Goal: Task Accomplishment & Management: Manage account settings

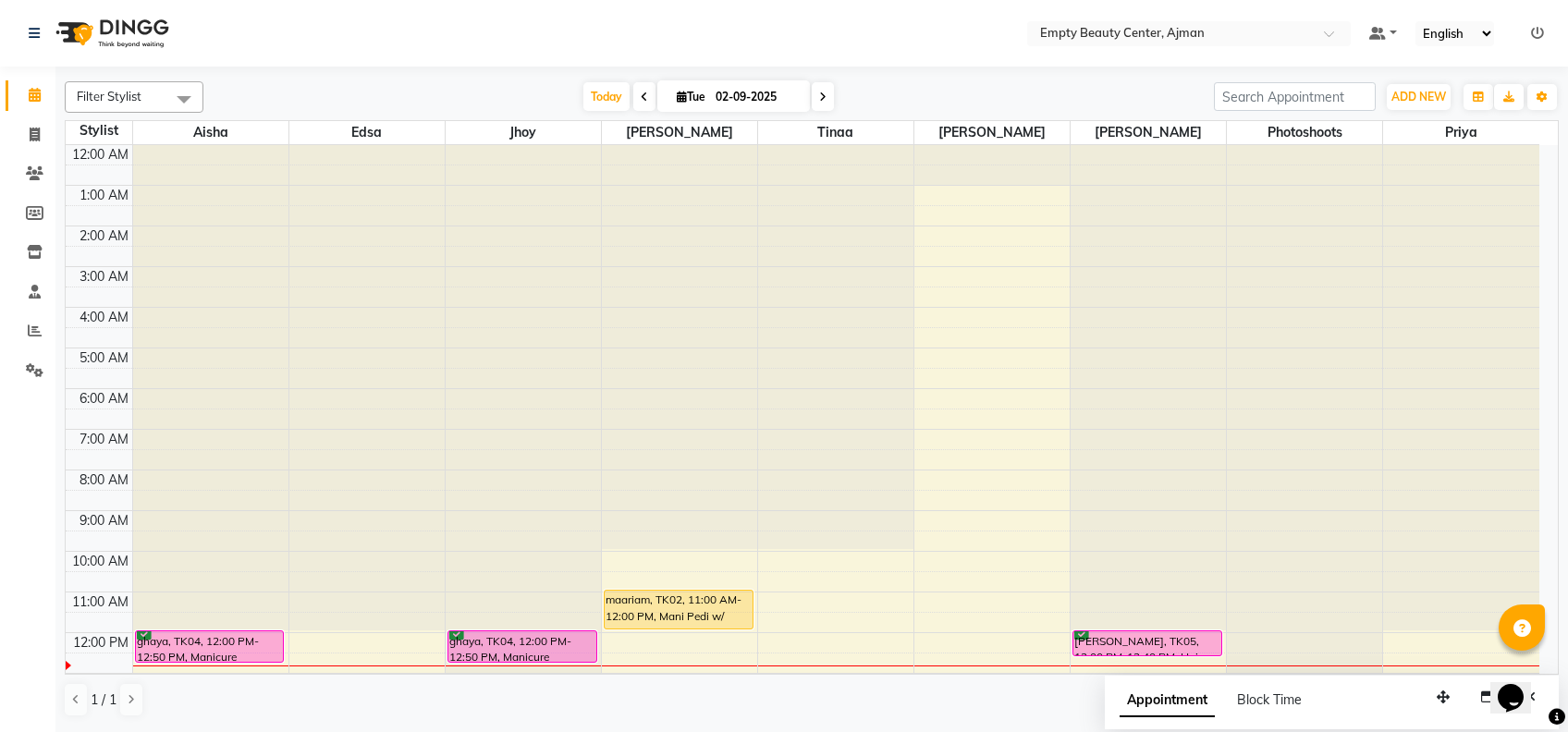
scroll to position [286, 0]
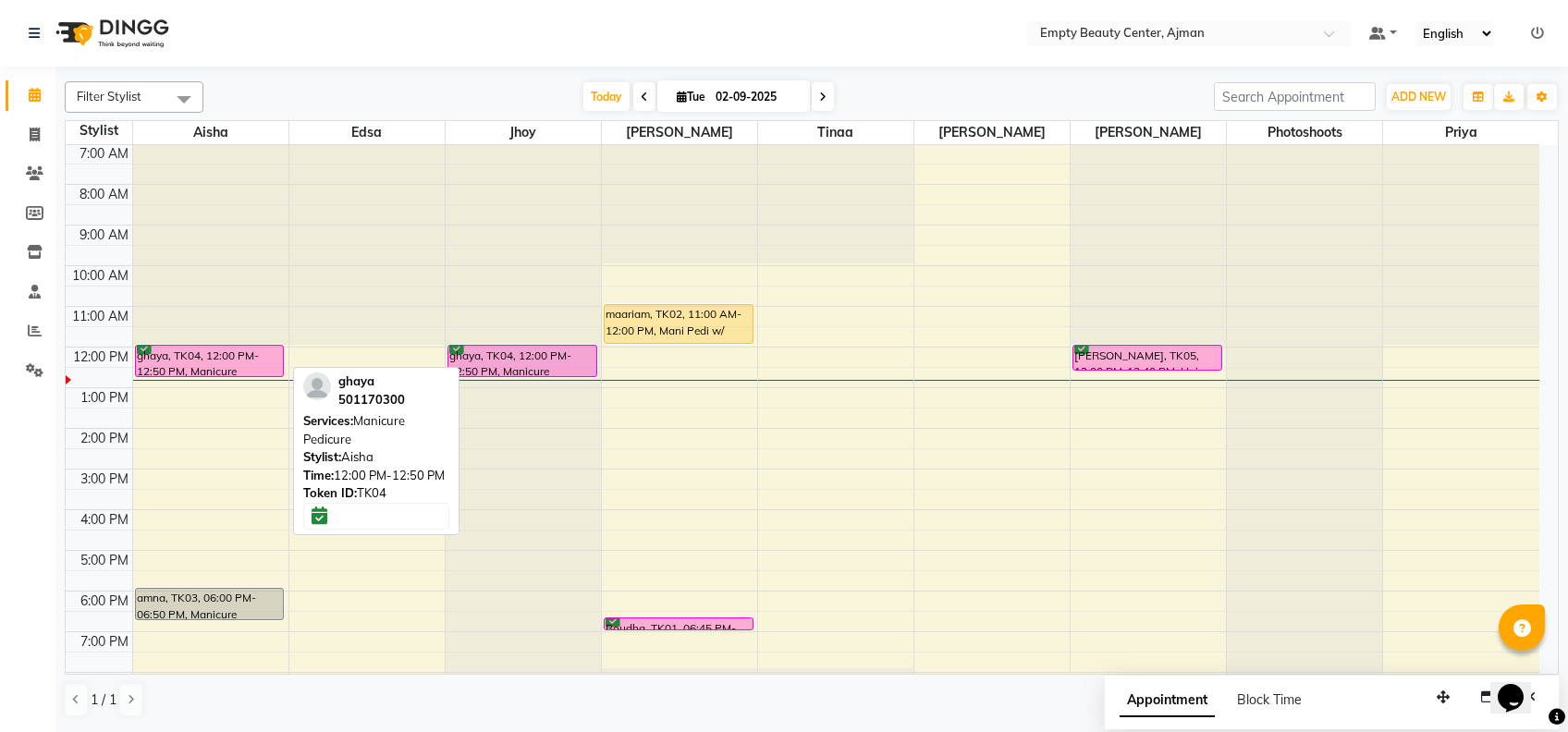
click at [227, 352] on div "ghaya, TK04, 12:00 PM-12:50 PM, Manicure Pedicure" at bounding box center [210, 361] width 148 height 31
select select "6"
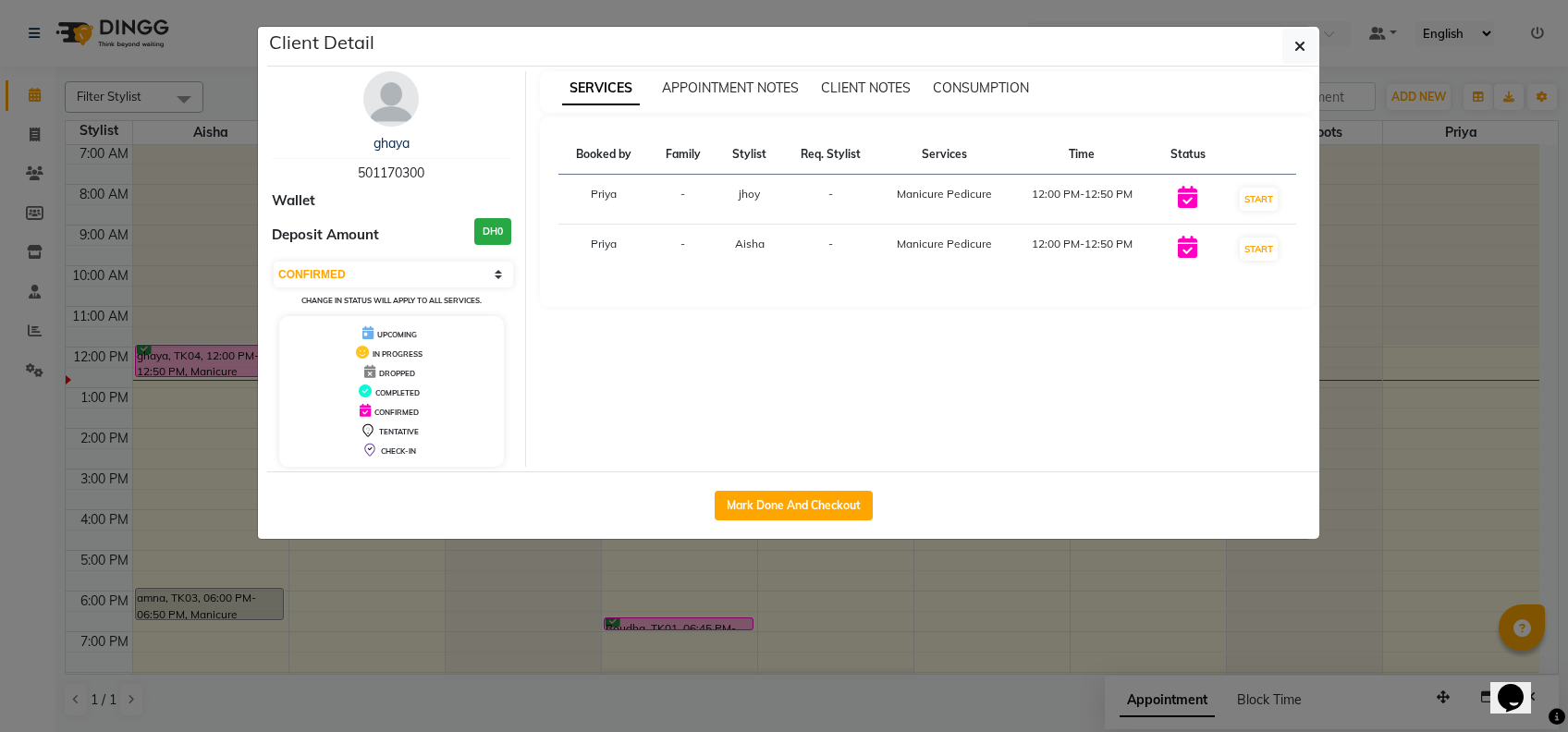
click at [1349, 408] on ngb-modal-window "Client Detail ghaya 501170300 Wallet Deposit Amount DH0 Select IN SERVICE CONFI…" at bounding box center [784, 366] width 1568 height 732
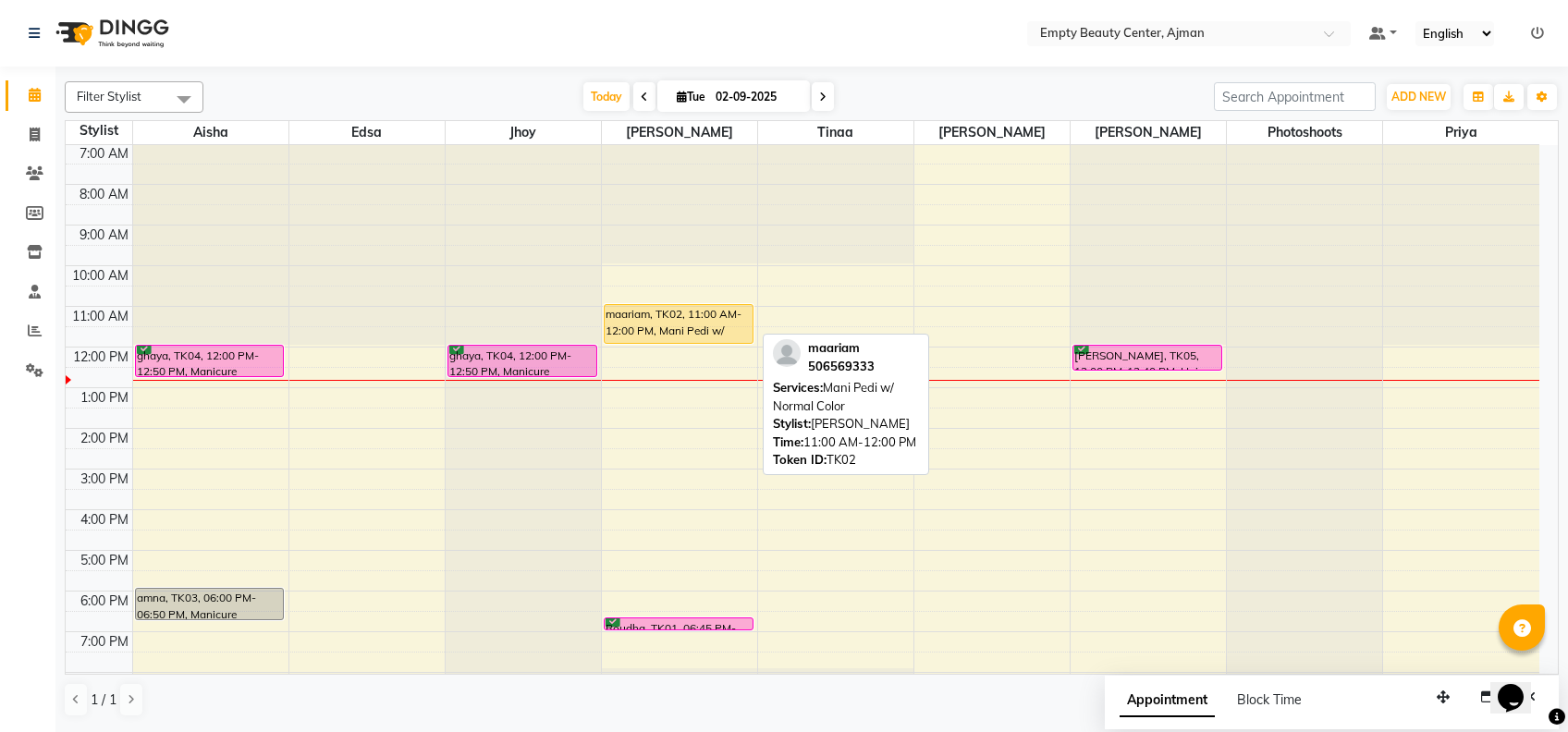
click at [652, 322] on div "maariam, TK02, 11:00 AM-12:00 PM, Mani Pedi w/ Normal Color" at bounding box center [678, 324] width 148 height 38
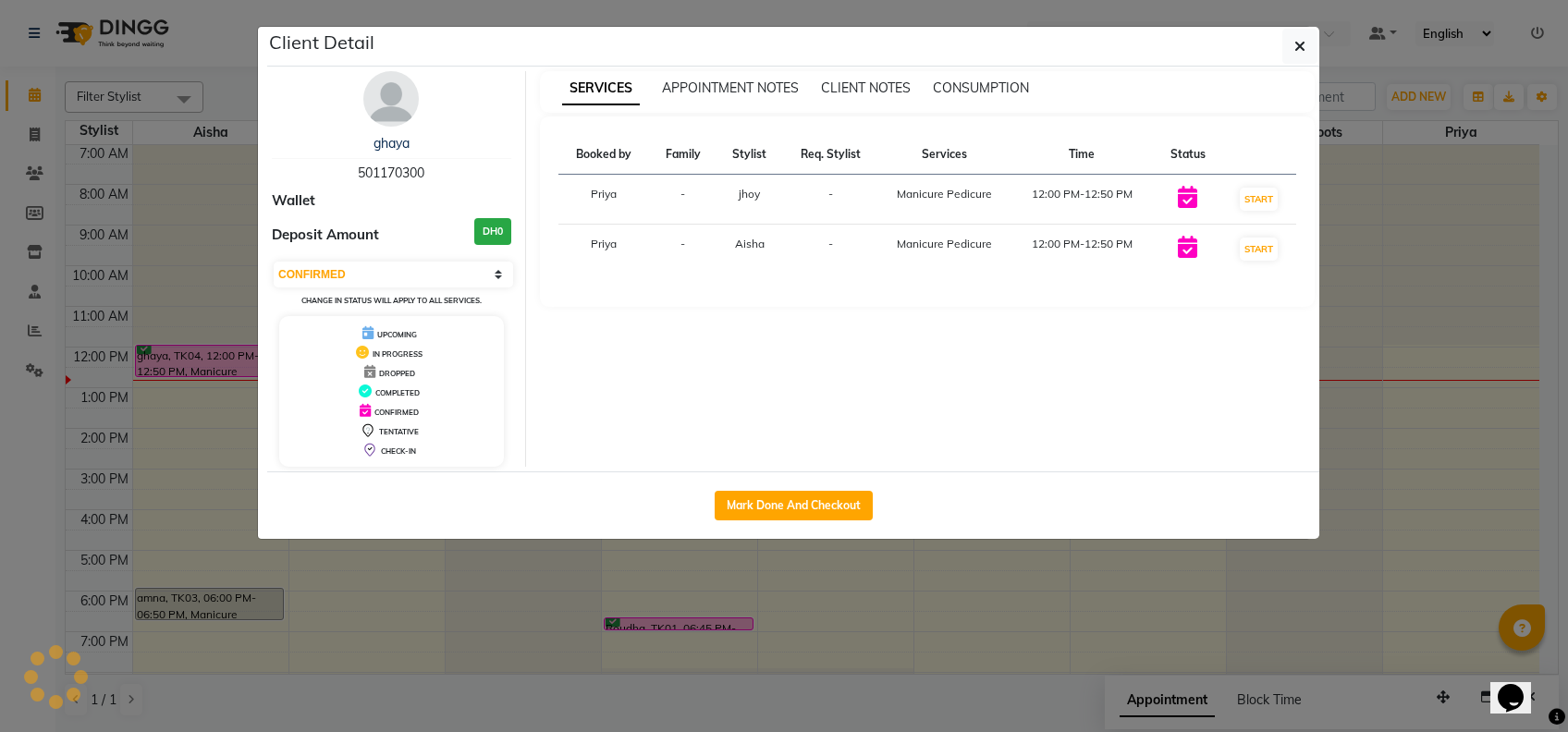
select select "1"
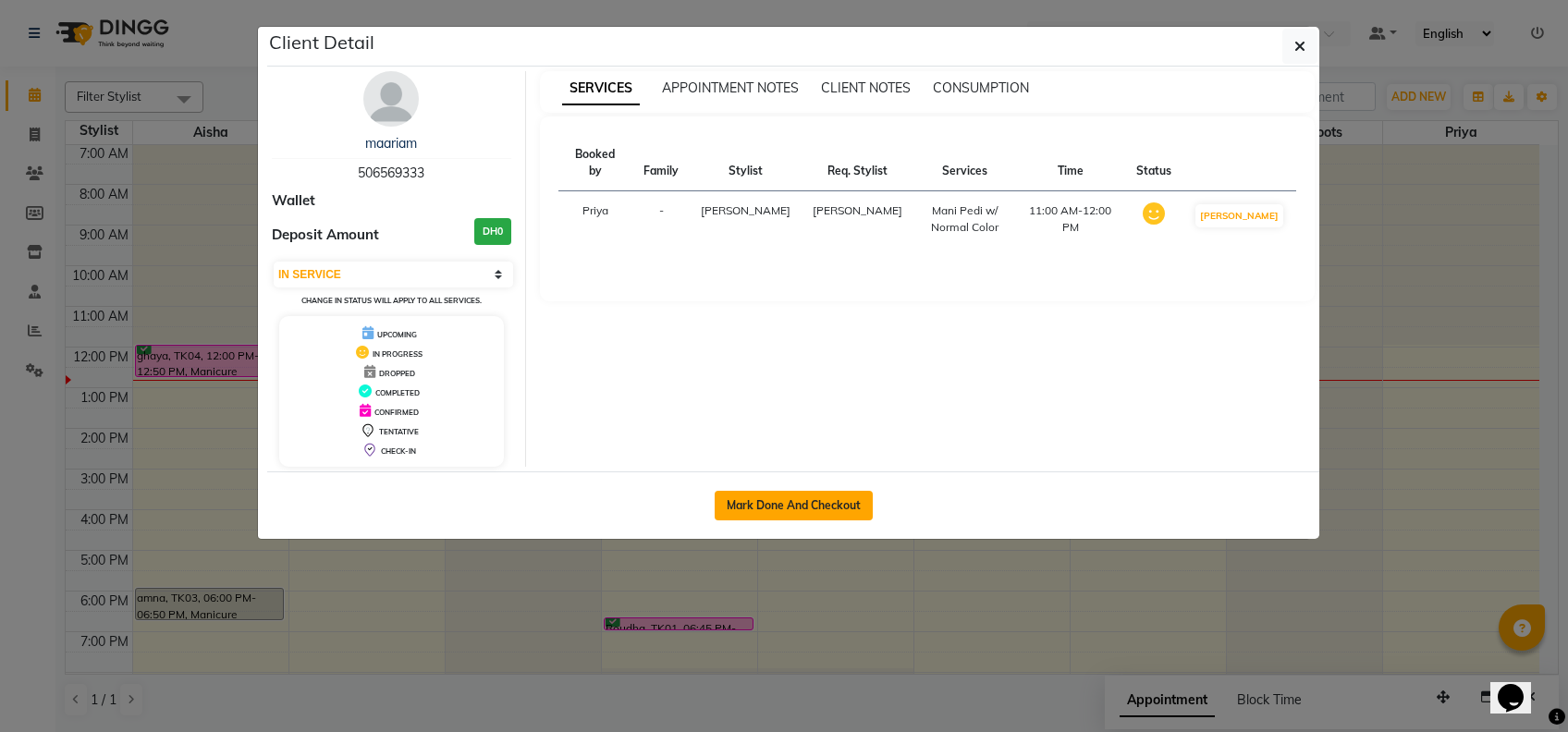
click at [836, 515] on button "Mark Done And Checkout" at bounding box center [794, 505] width 158 height 30
select select "service"
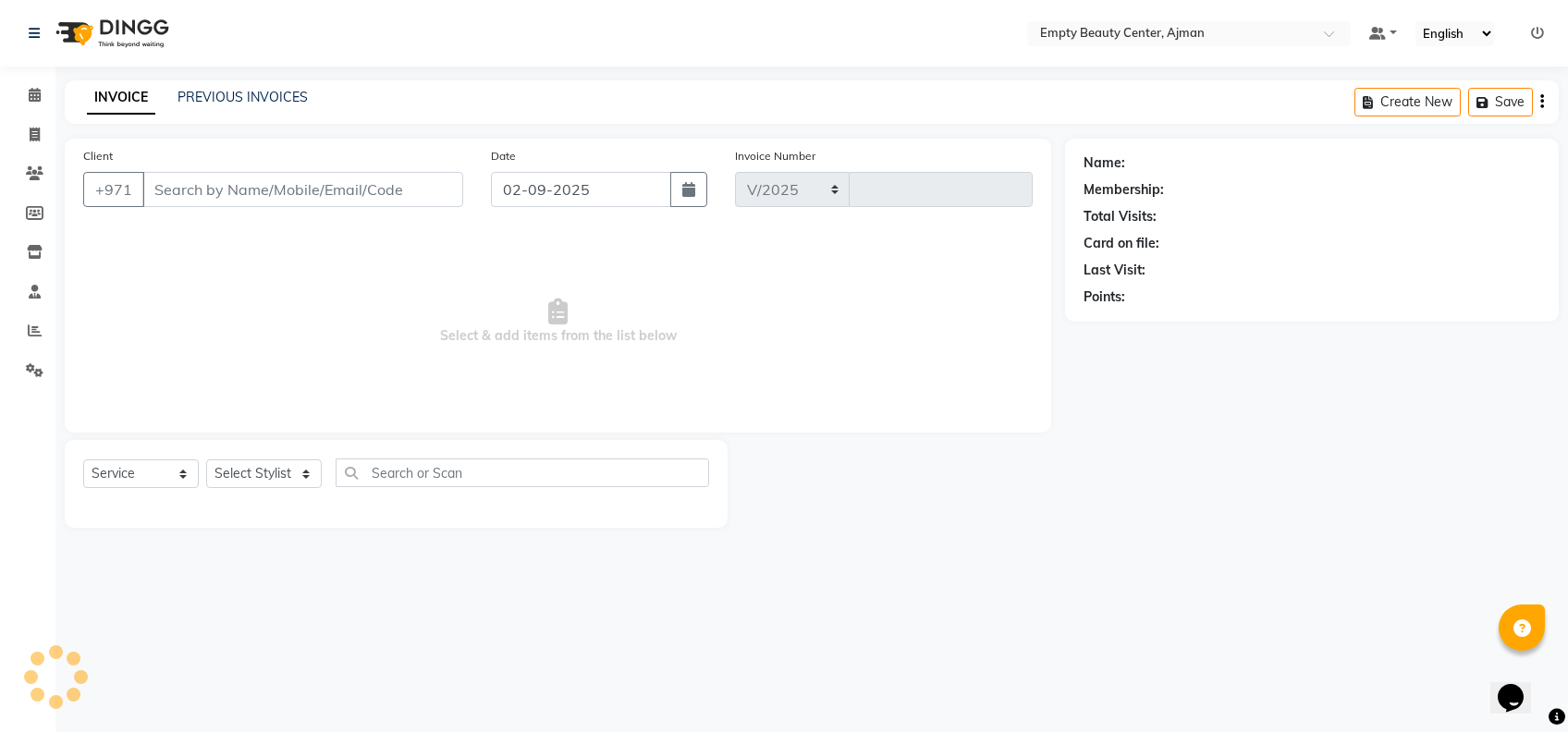
select select "769"
type input "2183"
type input "506569333"
select select "12545"
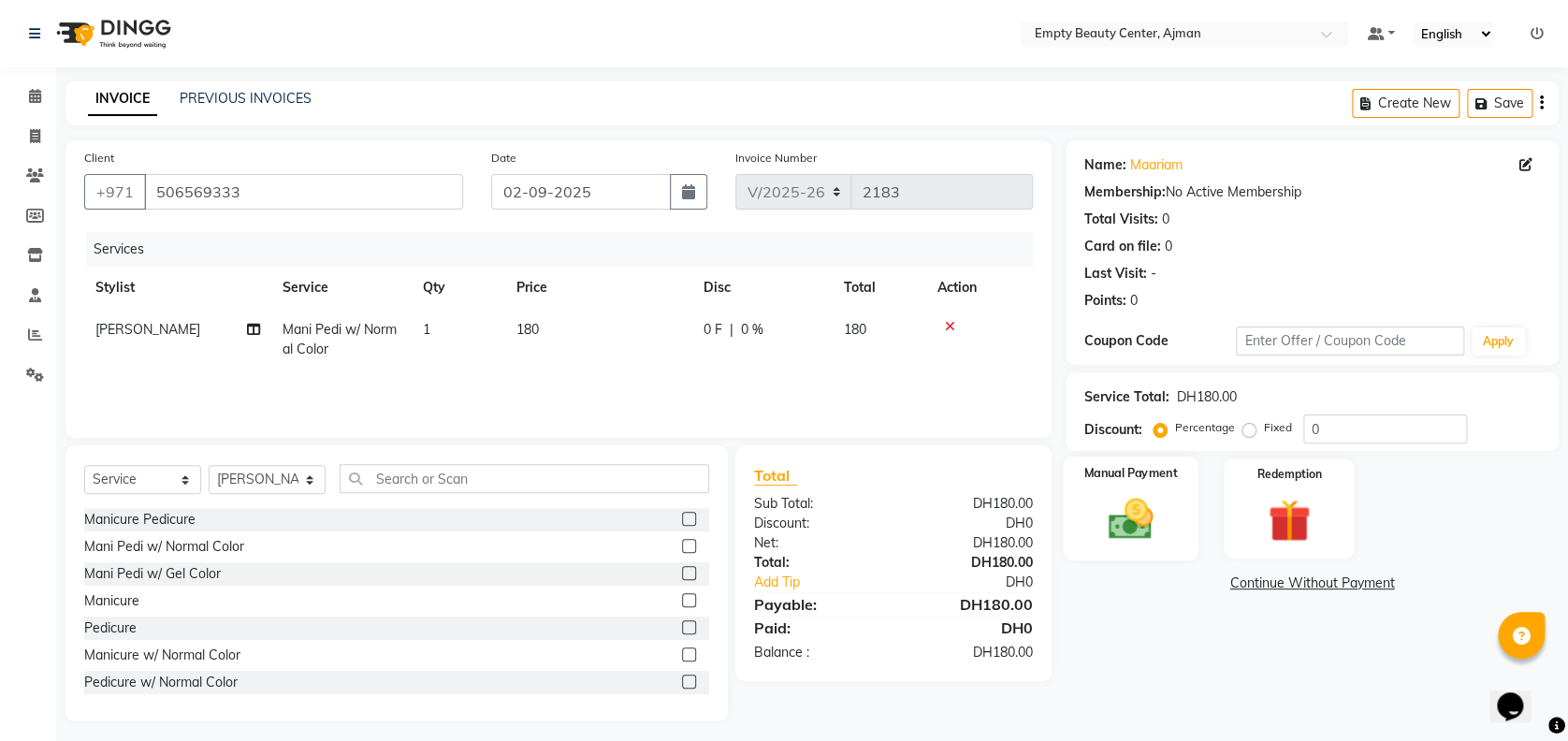
click at [1146, 517] on img at bounding box center [1131, 518] width 72 height 52
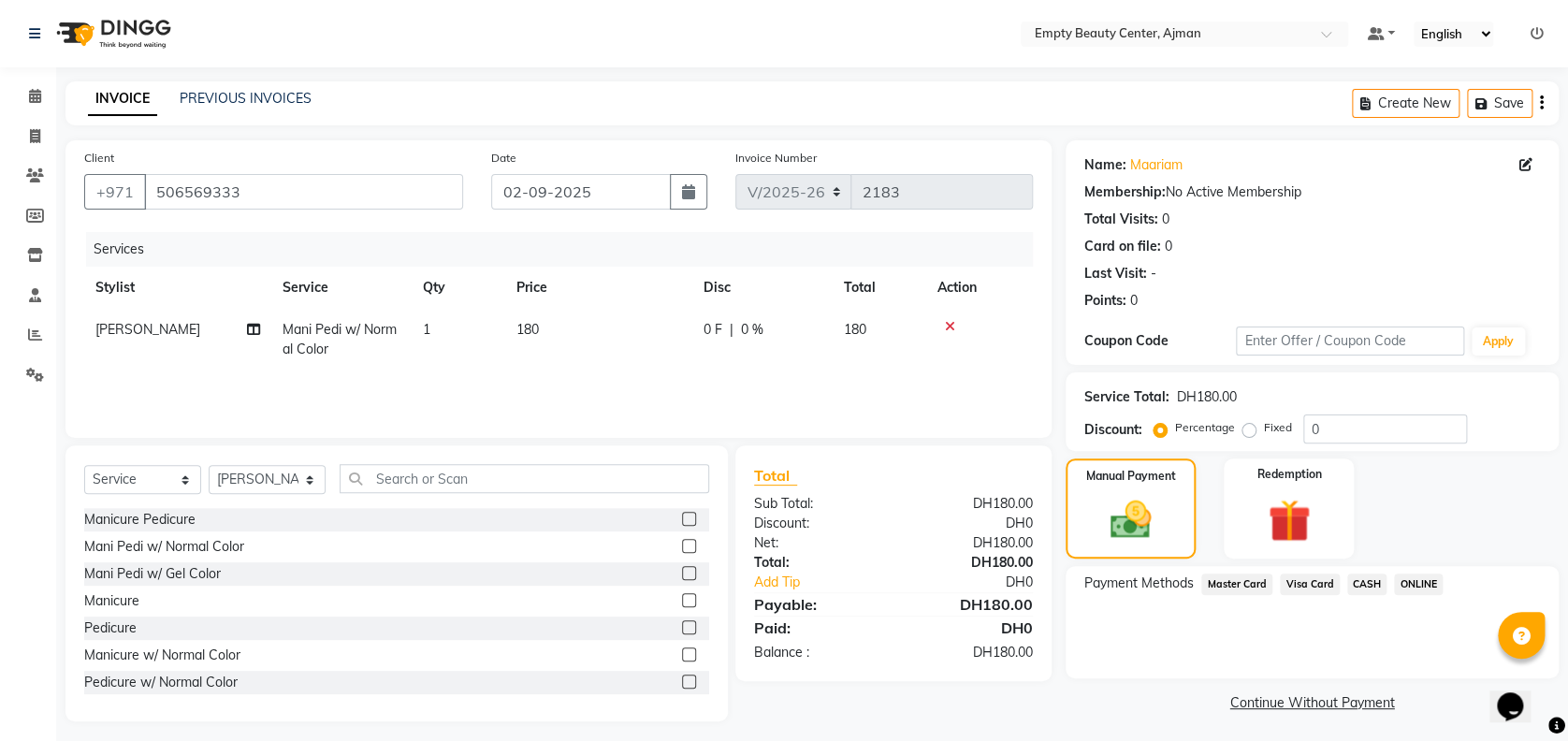
click at [1231, 583] on span "Master Card" at bounding box center [1237, 585] width 71 height 22
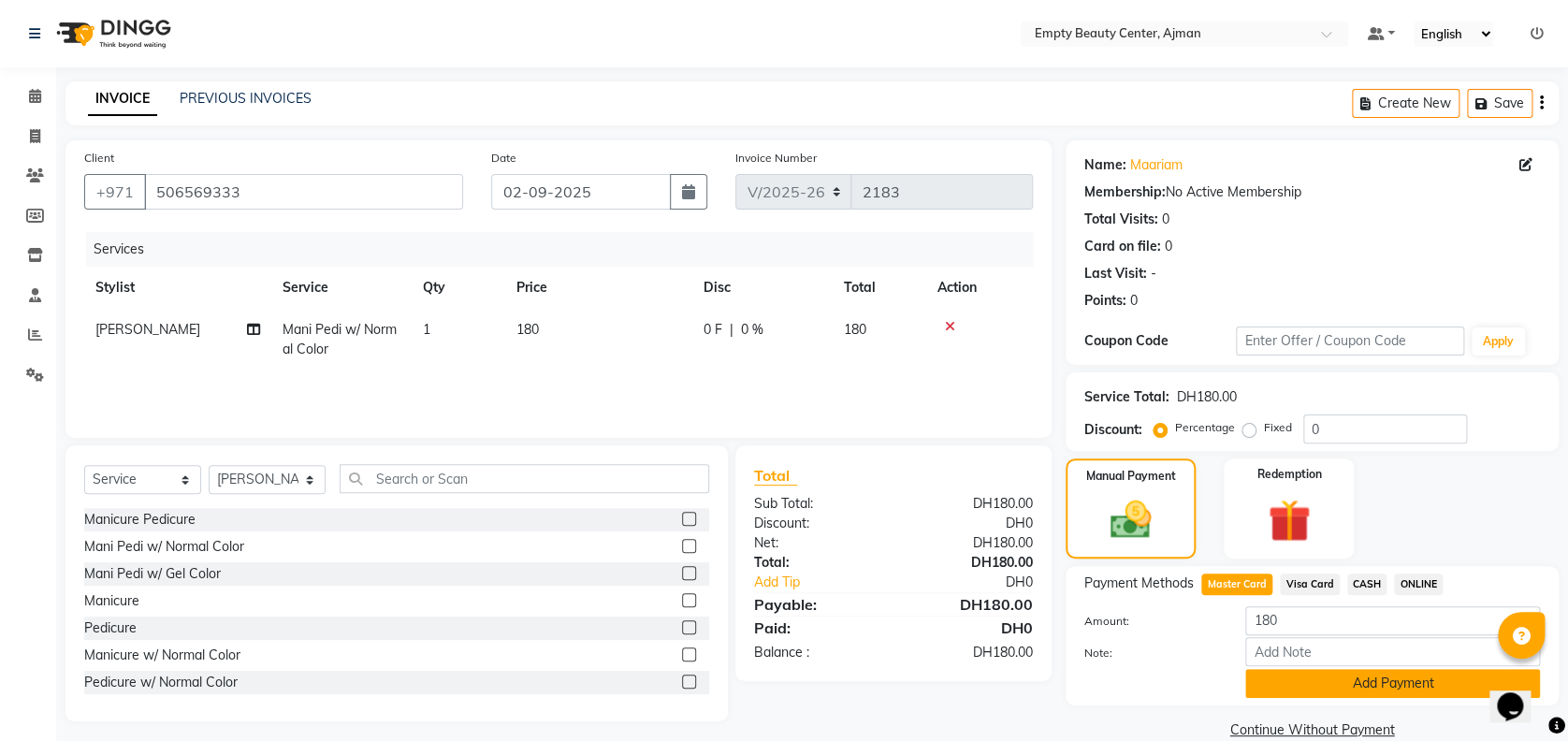
click at [1348, 676] on button "Add Payment" at bounding box center [1393, 683] width 295 height 29
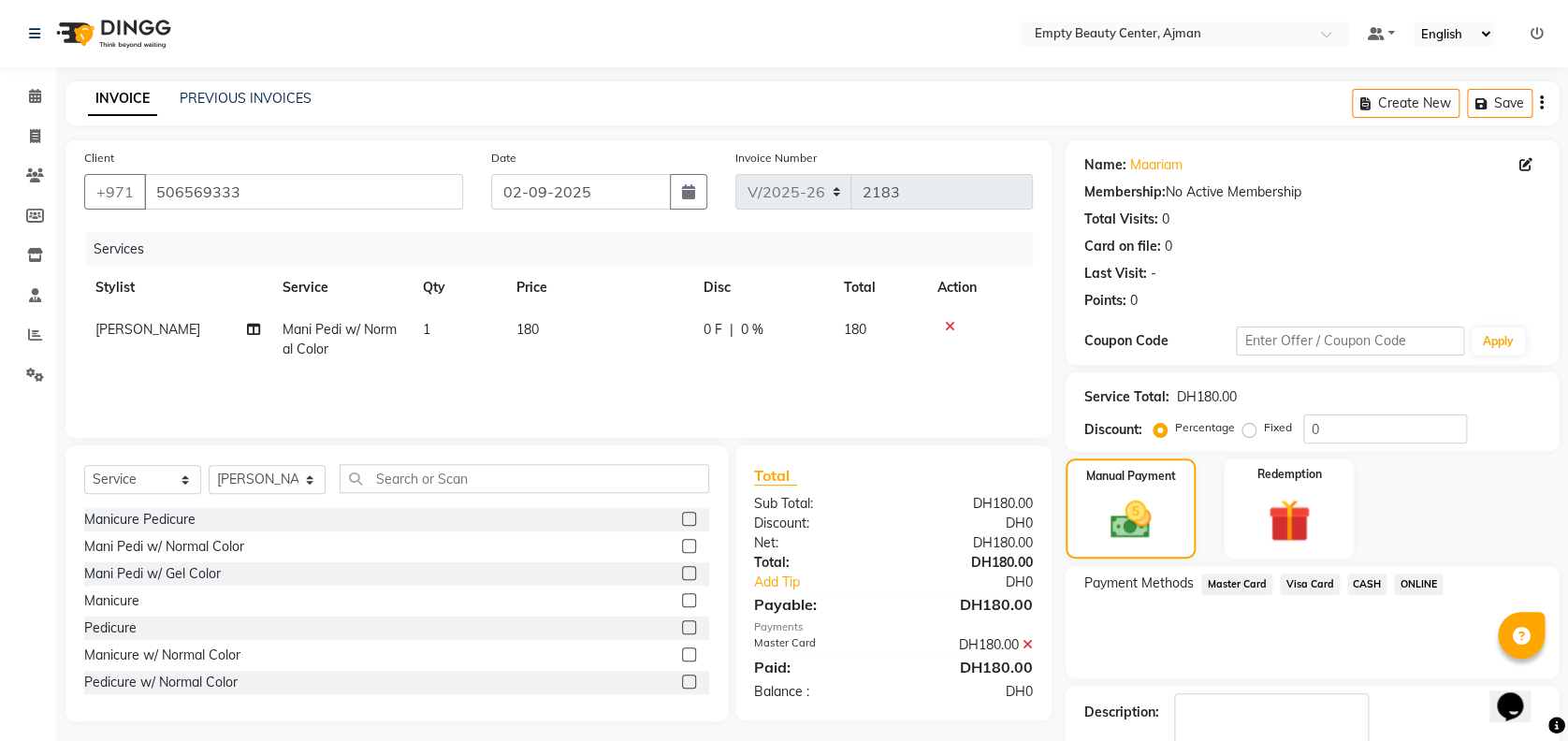
scroll to position [109, 0]
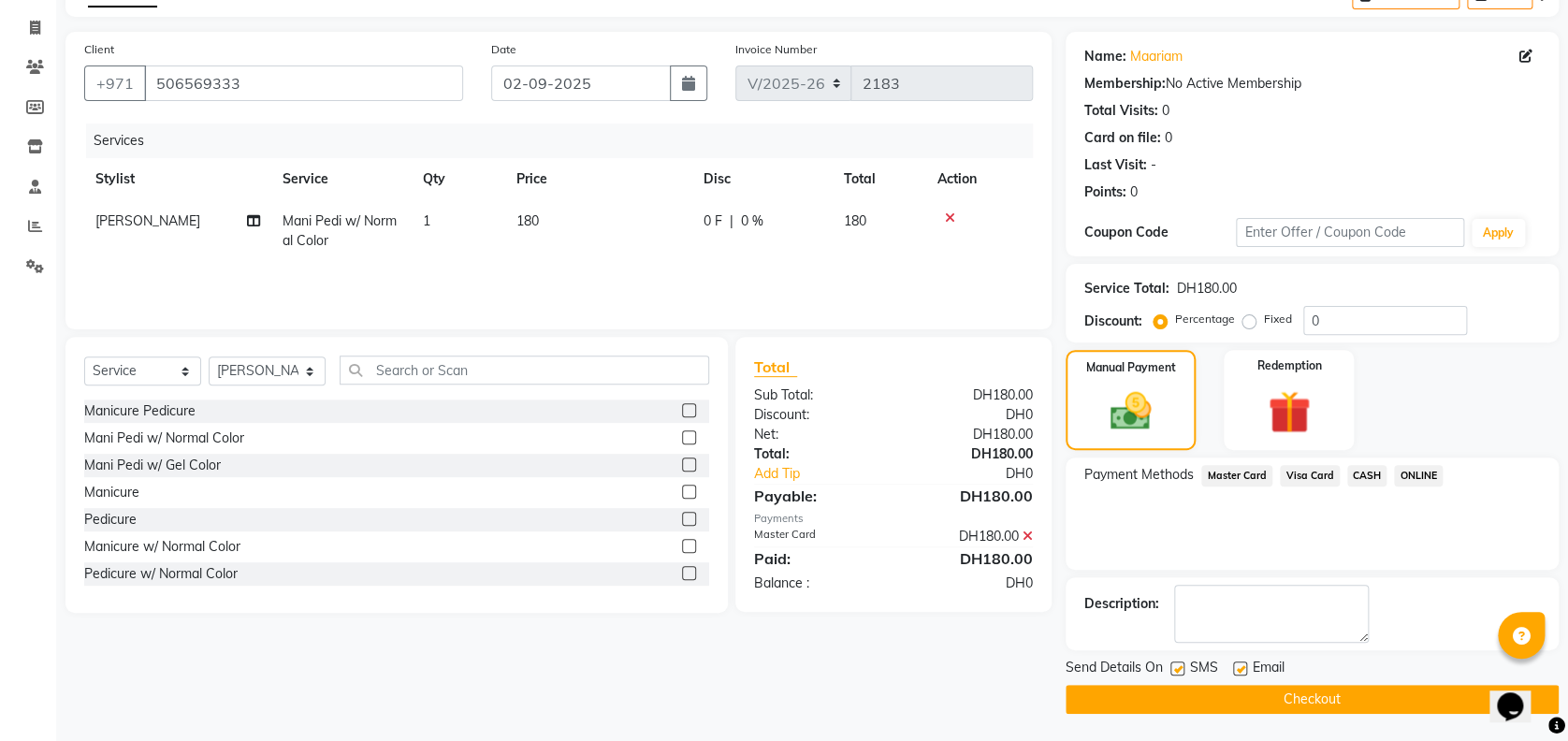
click at [1325, 696] on button "Checkout" at bounding box center [1312, 700] width 493 height 29
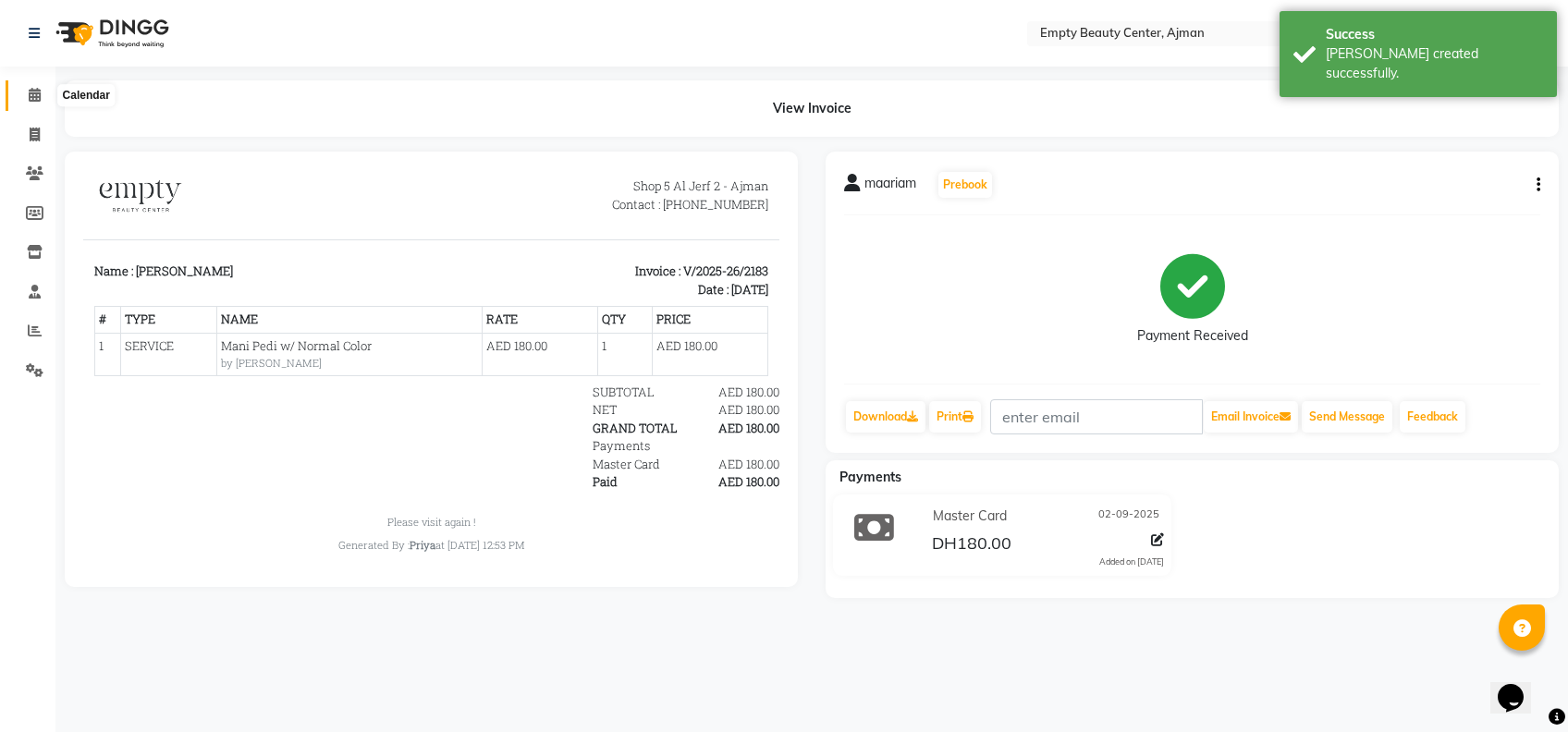
click at [46, 98] on span at bounding box center [35, 96] width 33 height 21
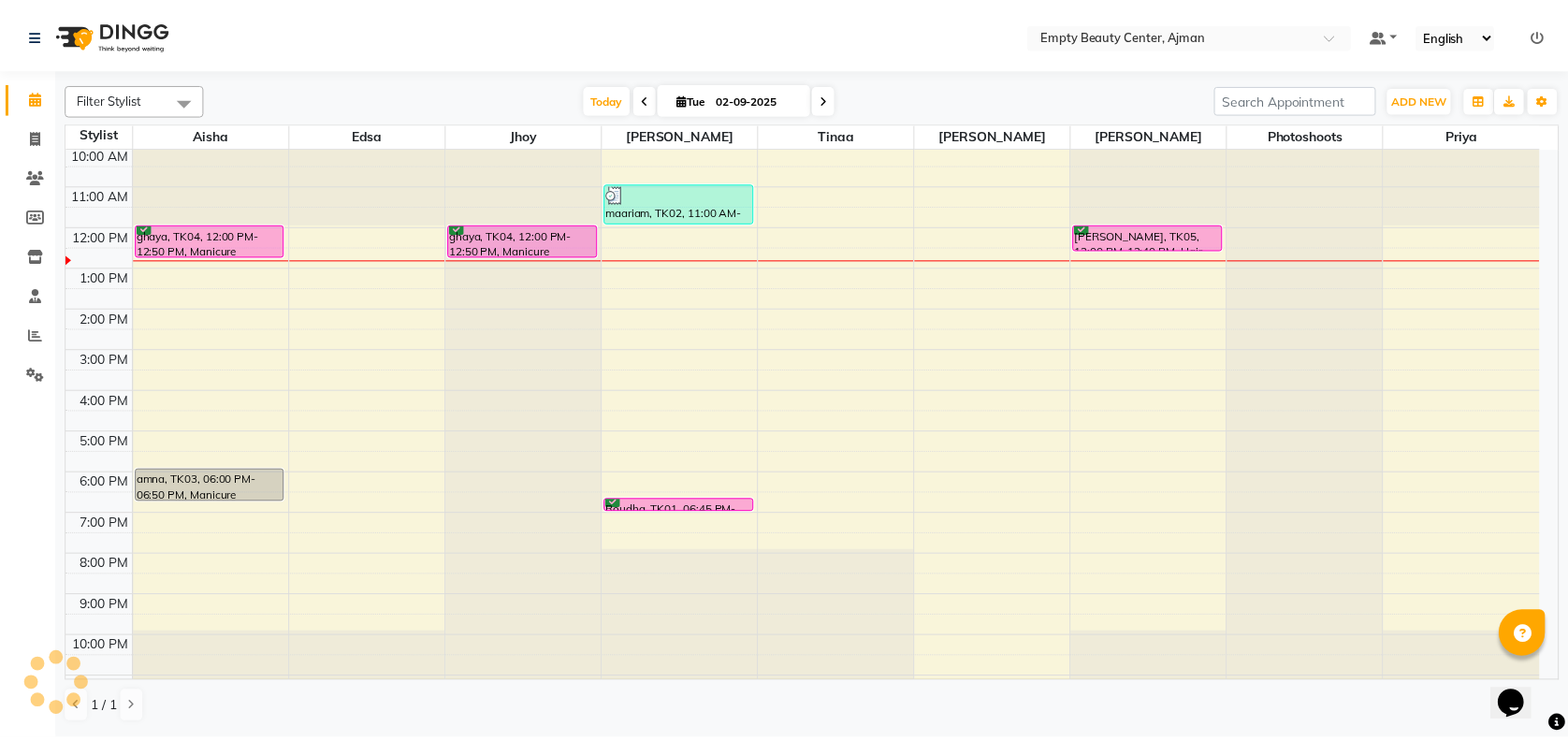
scroll to position [450, 0]
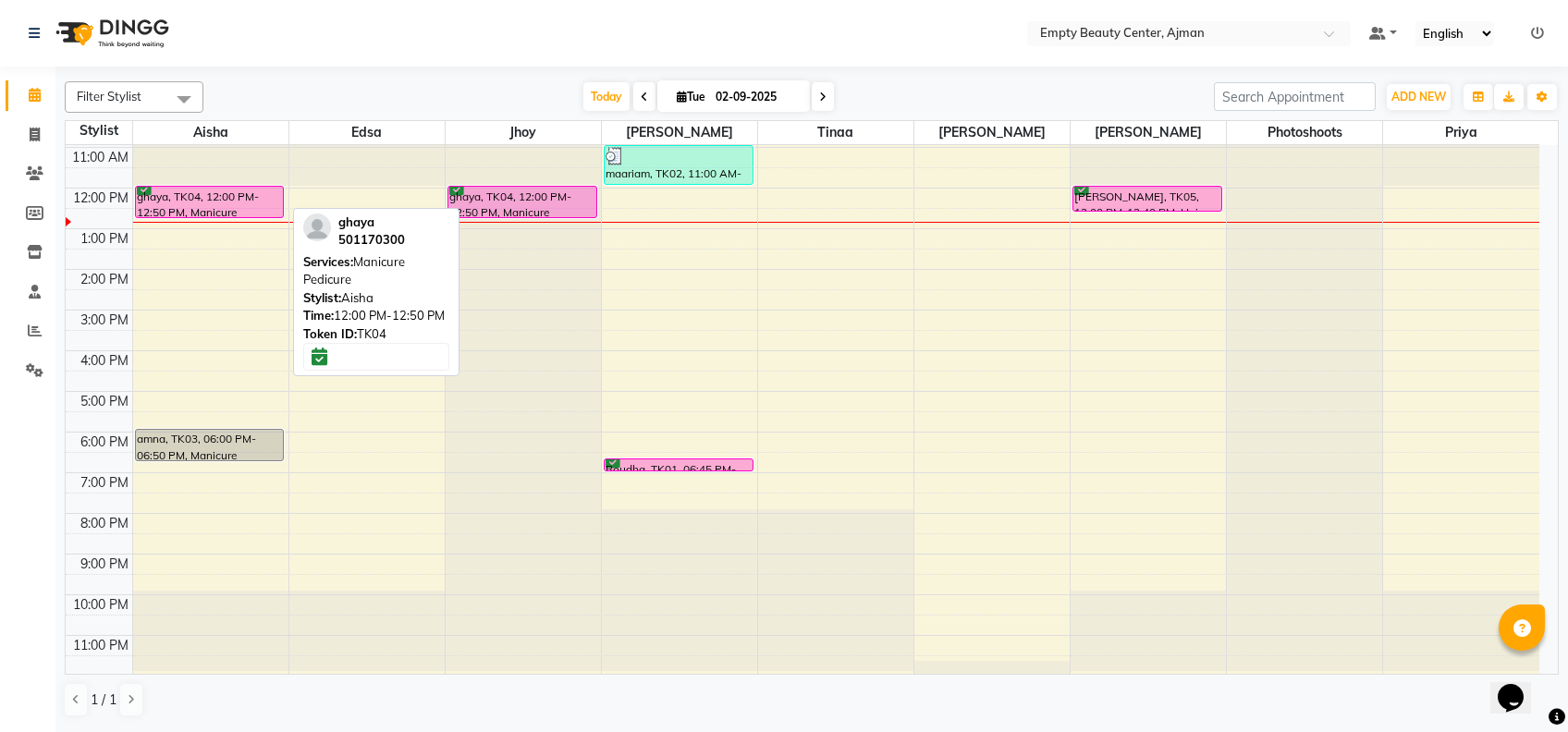
click at [231, 196] on div "ghaya, TK04, 12:00 PM-12:50 PM, Manicure Pedicure" at bounding box center [210, 202] width 148 height 31
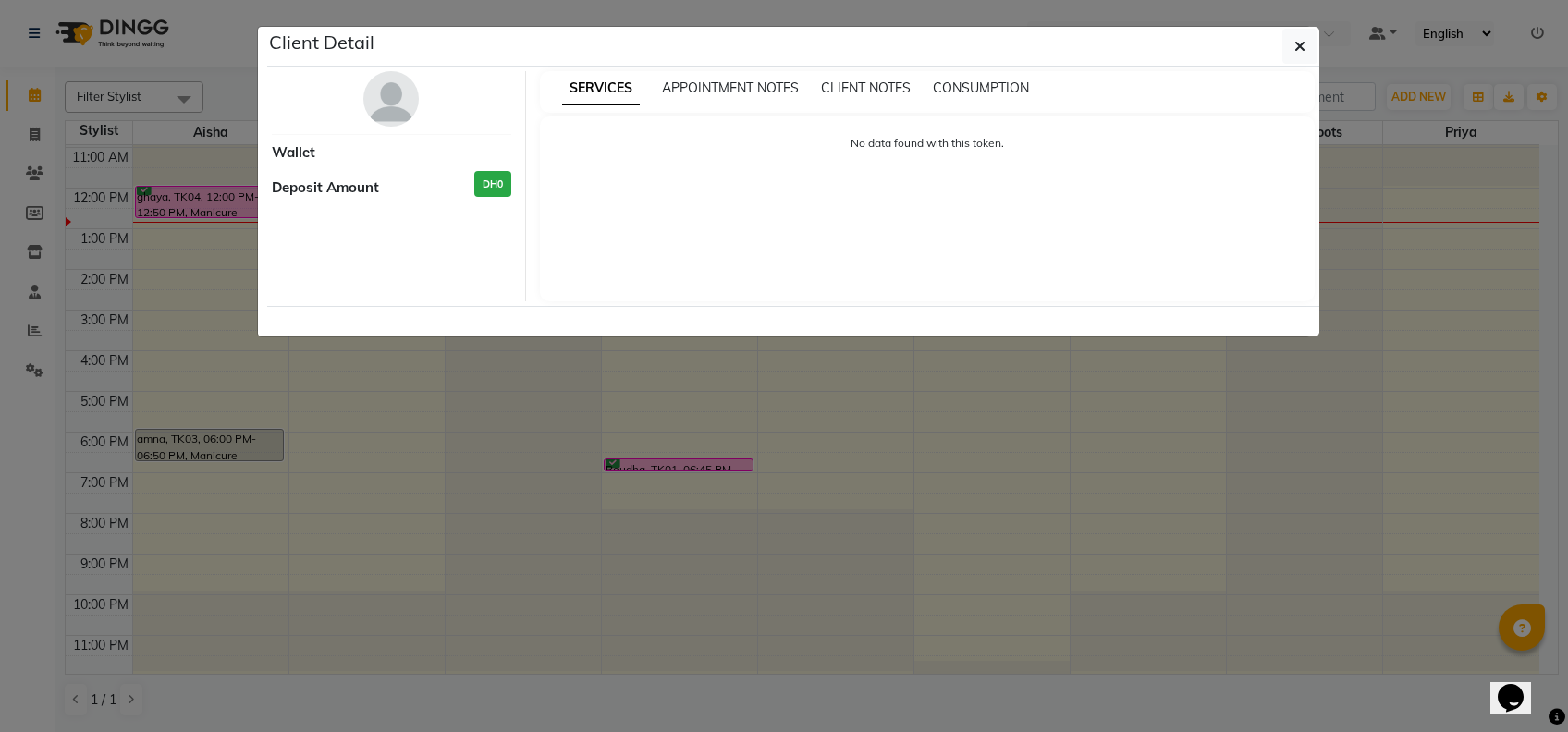
select select "6"
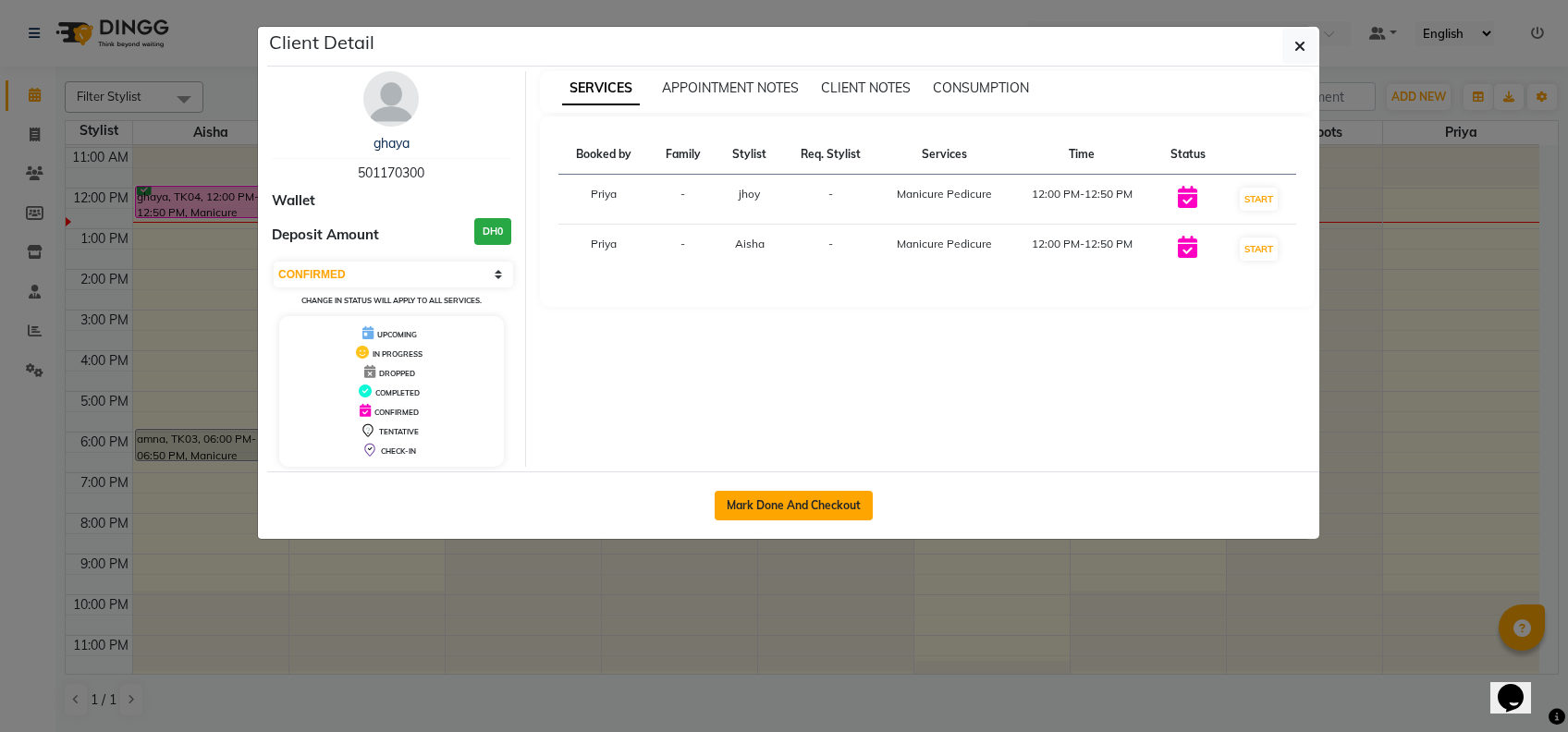
click at [821, 502] on button "Mark Done And Checkout" at bounding box center [794, 505] width 158 height 30
select select "service"
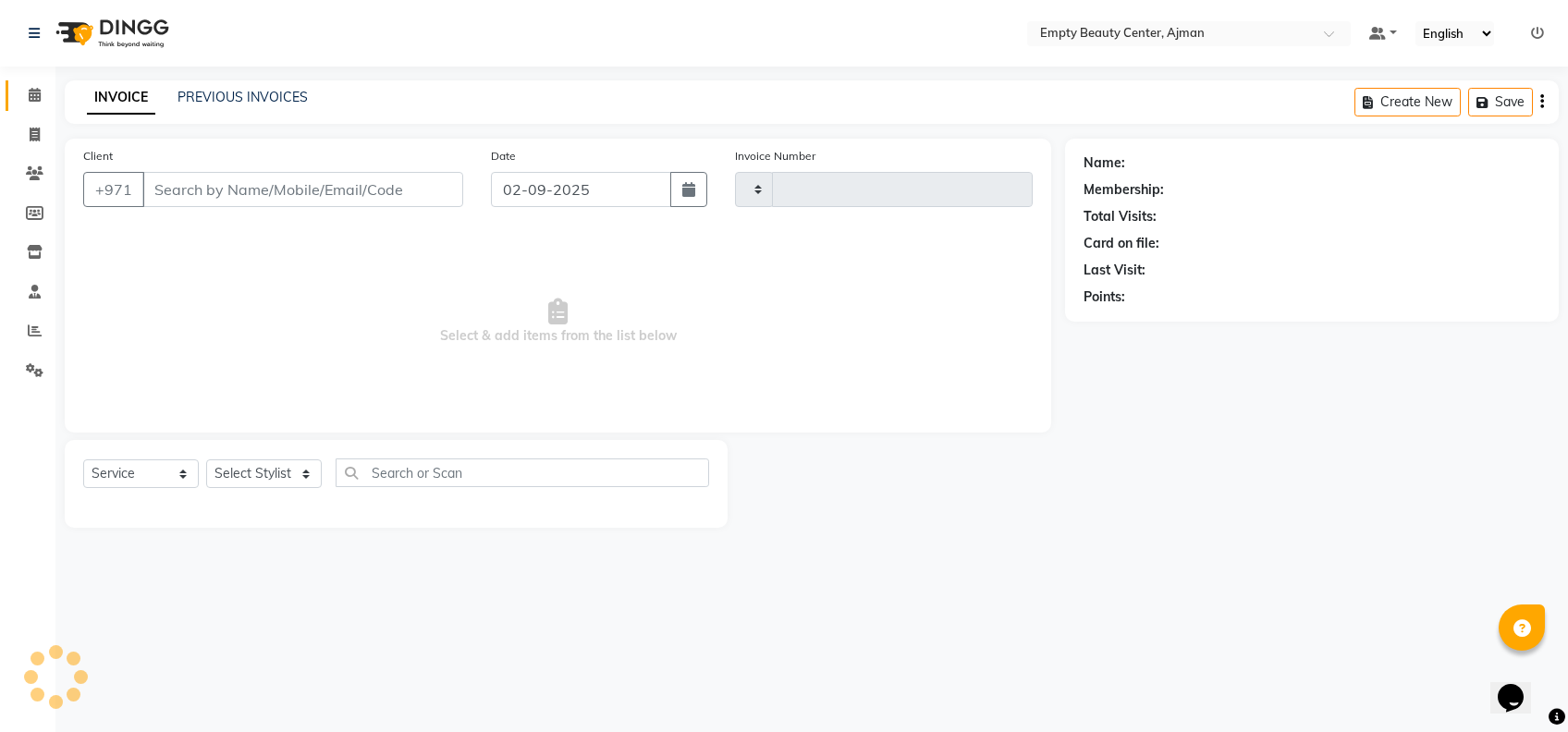
type input "2184"
select select "769"
type input "501170300"
select select "43428"
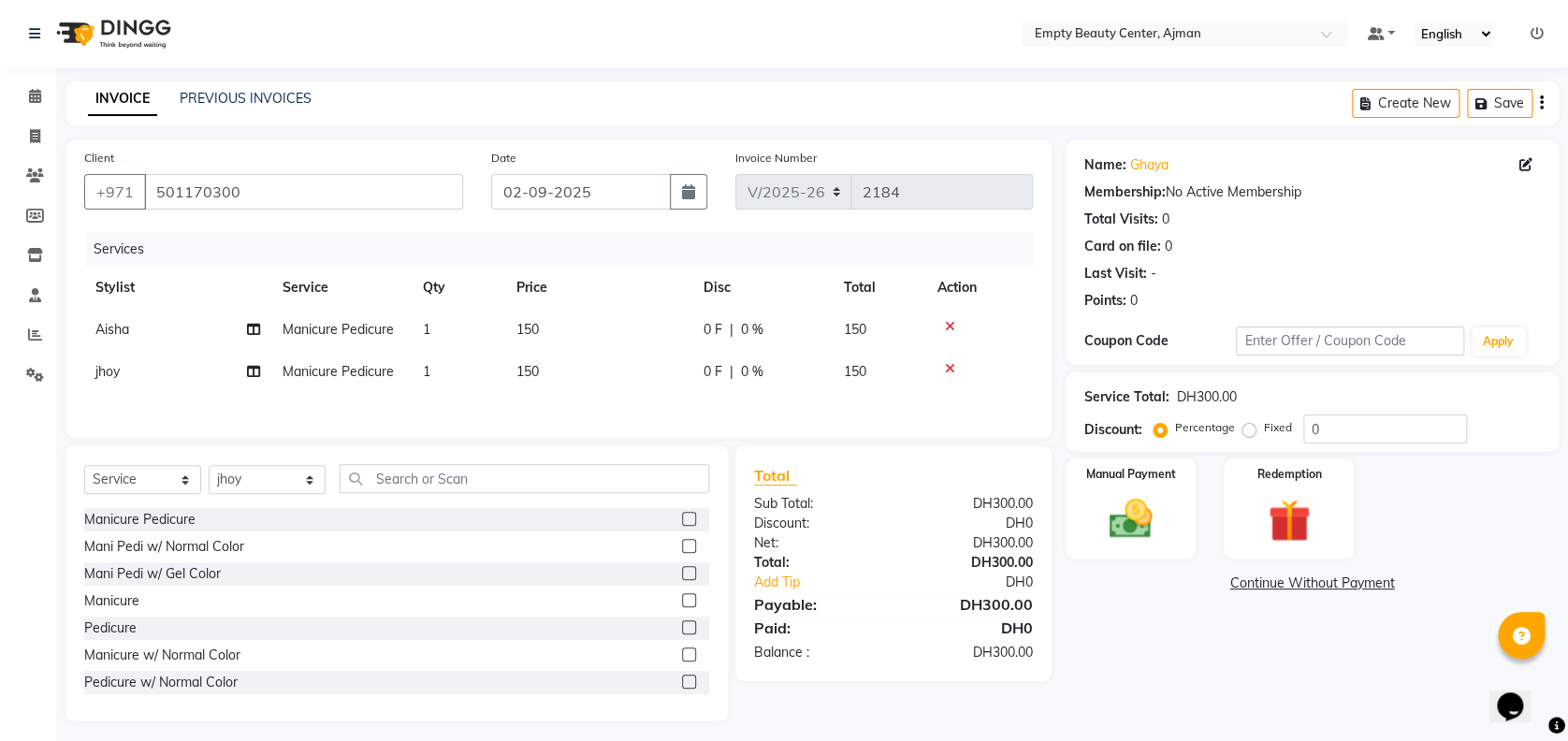
click at [333, 324] on span "Manicure Pedicure" at bounding box center [338, 328] width 111 height 17
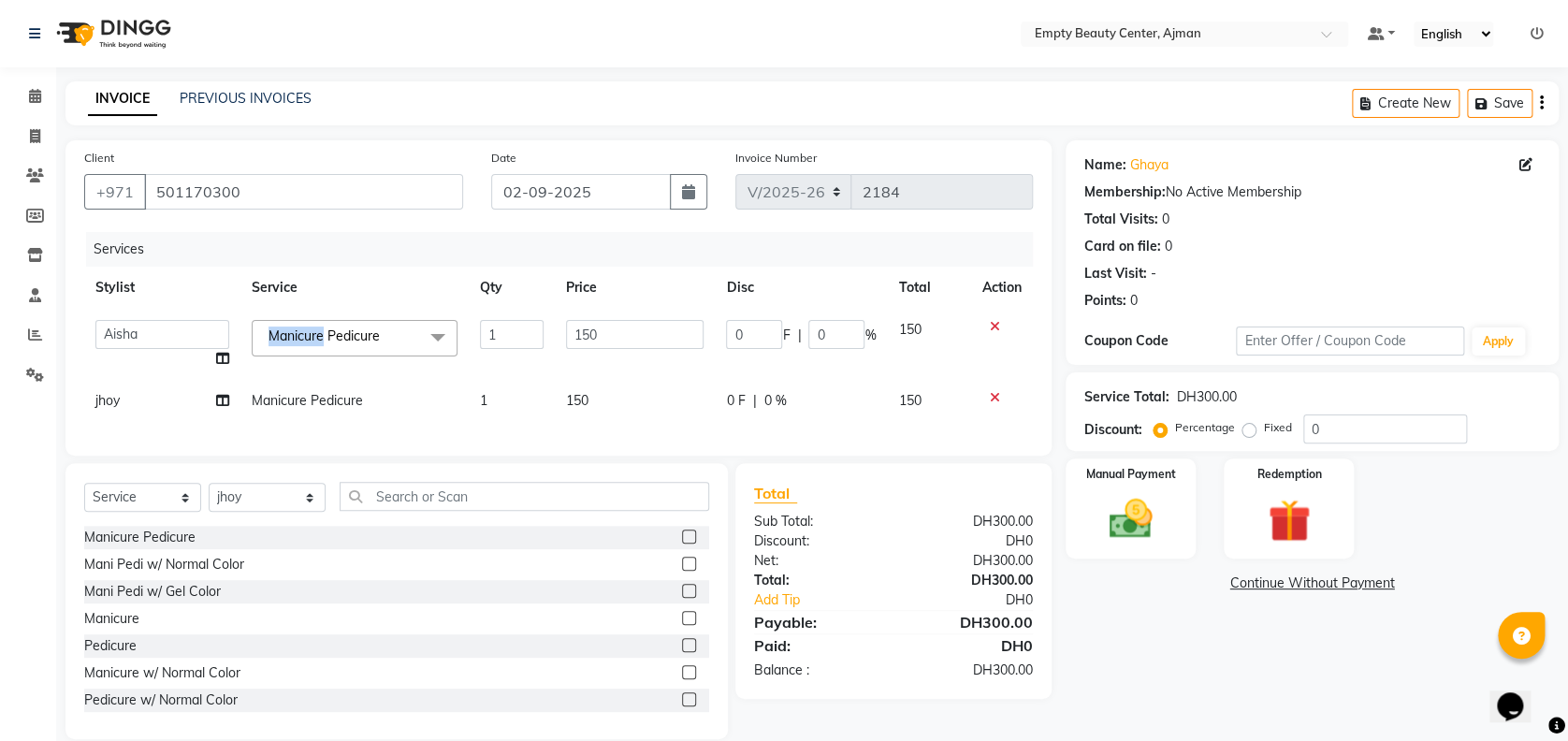
click at [333, 324] on span "Manicure Pedicure x" at bounding box center [354, 337] width 206 height 36
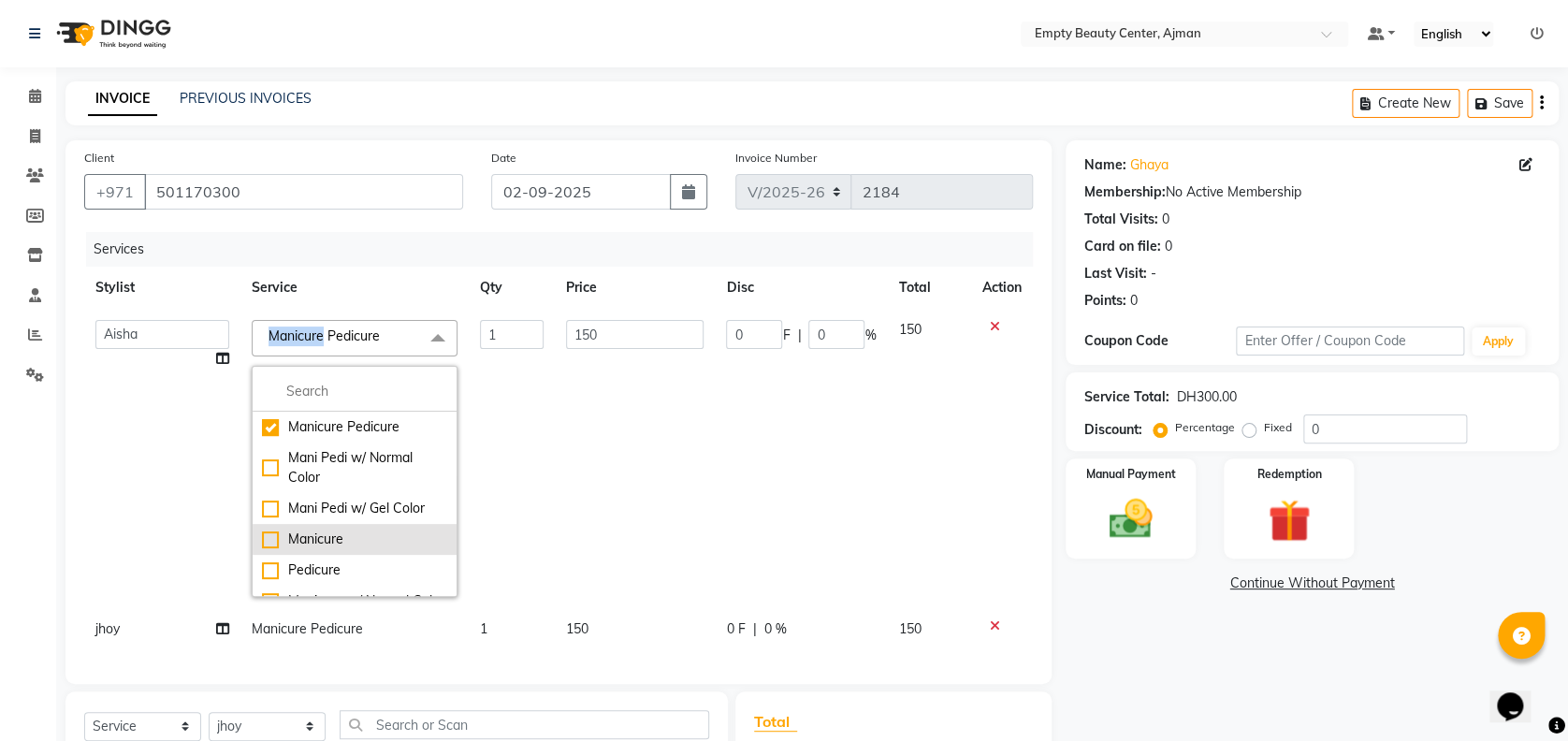
click at [318, 538] on div "Manicure" at bounding box center [355, 540] width 186 height 20
checkbox input "false"
checkbox input "true"
type input "80"
click at [133, 535] on td "[PERSON_NAME] Edsa jhoy [PERSON_NAME] Photoshoots Priya [PERSON_NAME] [PERSON_N…" at bounding box center [162, 458] width 156 height 299
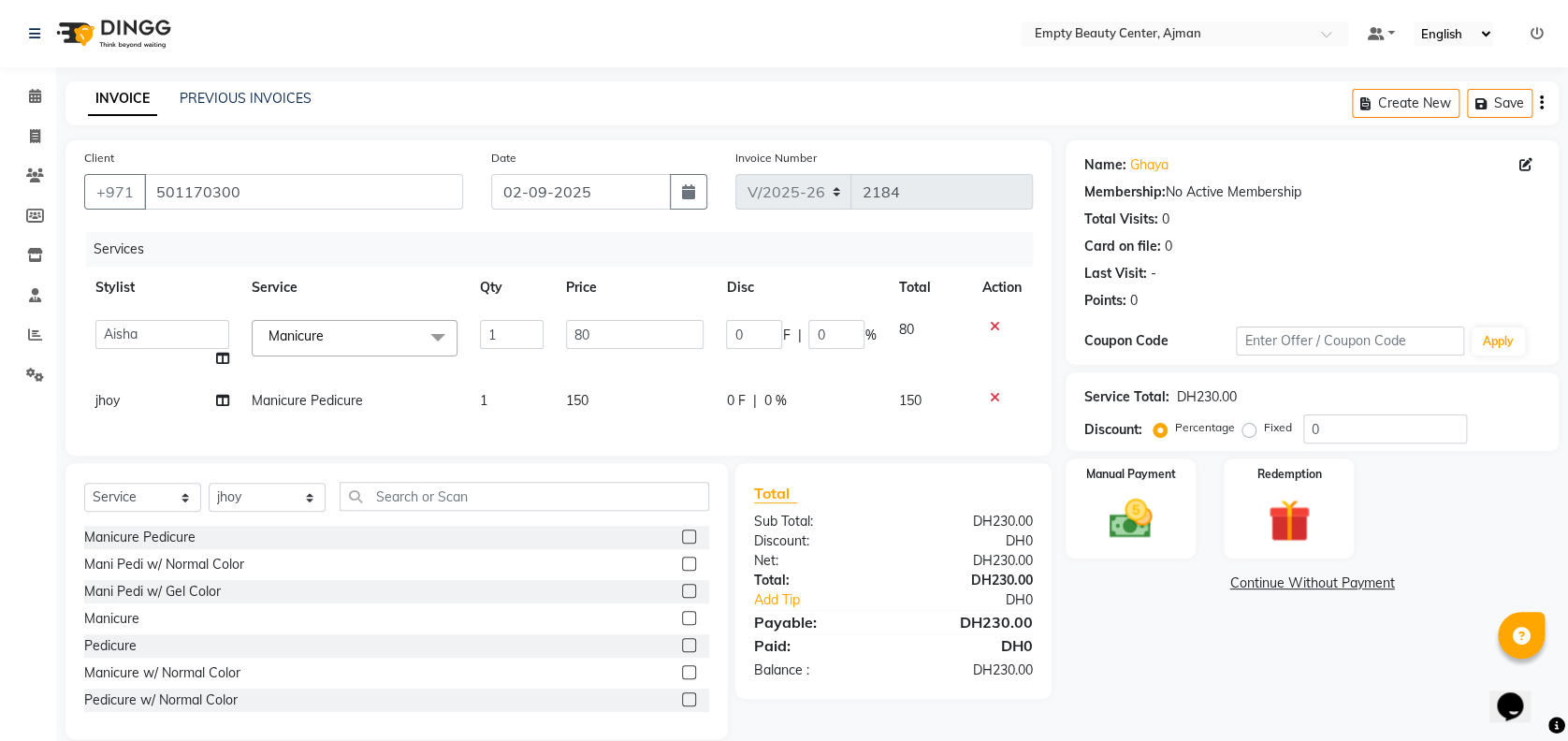
click at [363, 408] on td "Manicure Pedicure" at bounding box center [355, 401] width 229 height 42
select select "43428"
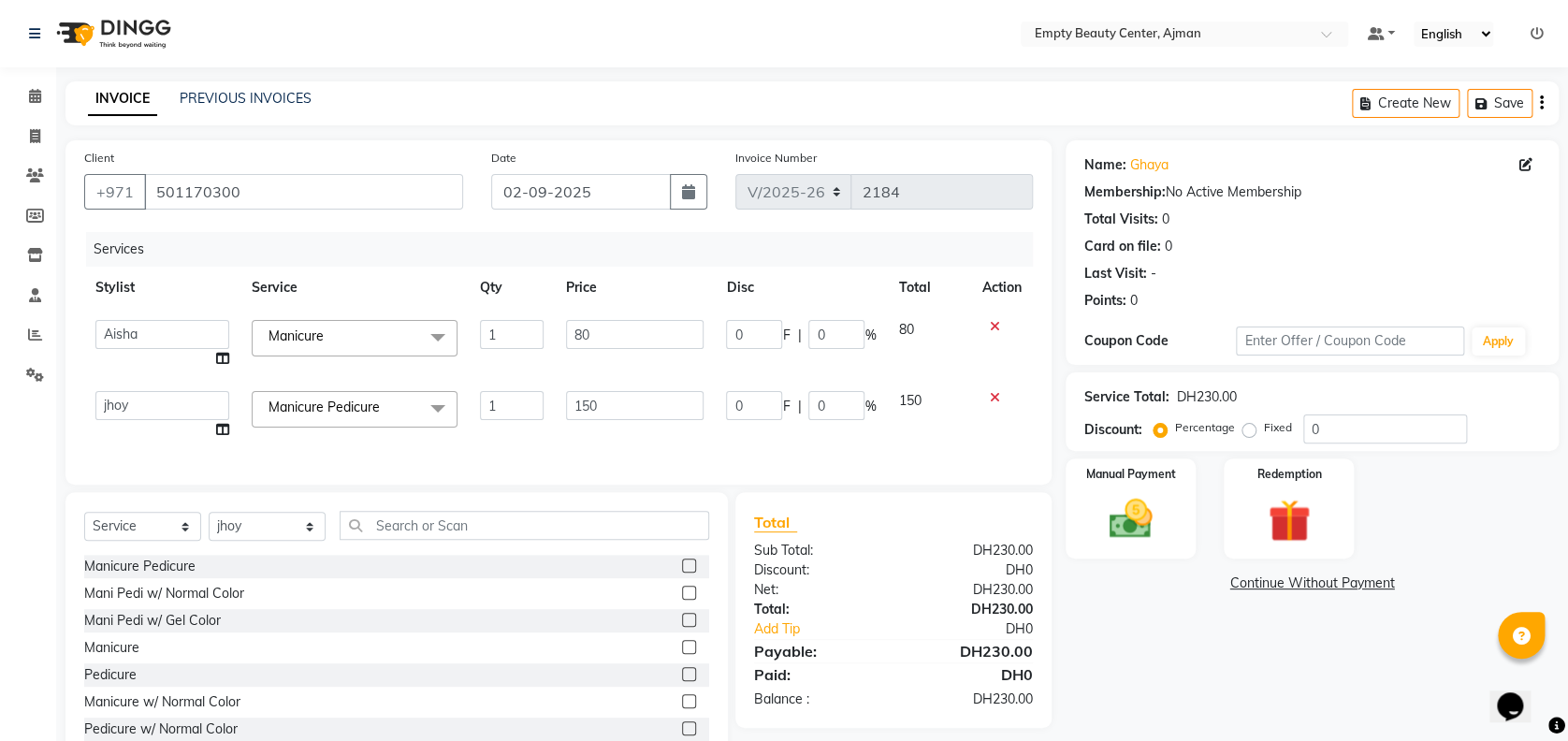
click at [363, 408] on span "Manicure Pedicure" at bounding box center [325, 407] width 111 height 17
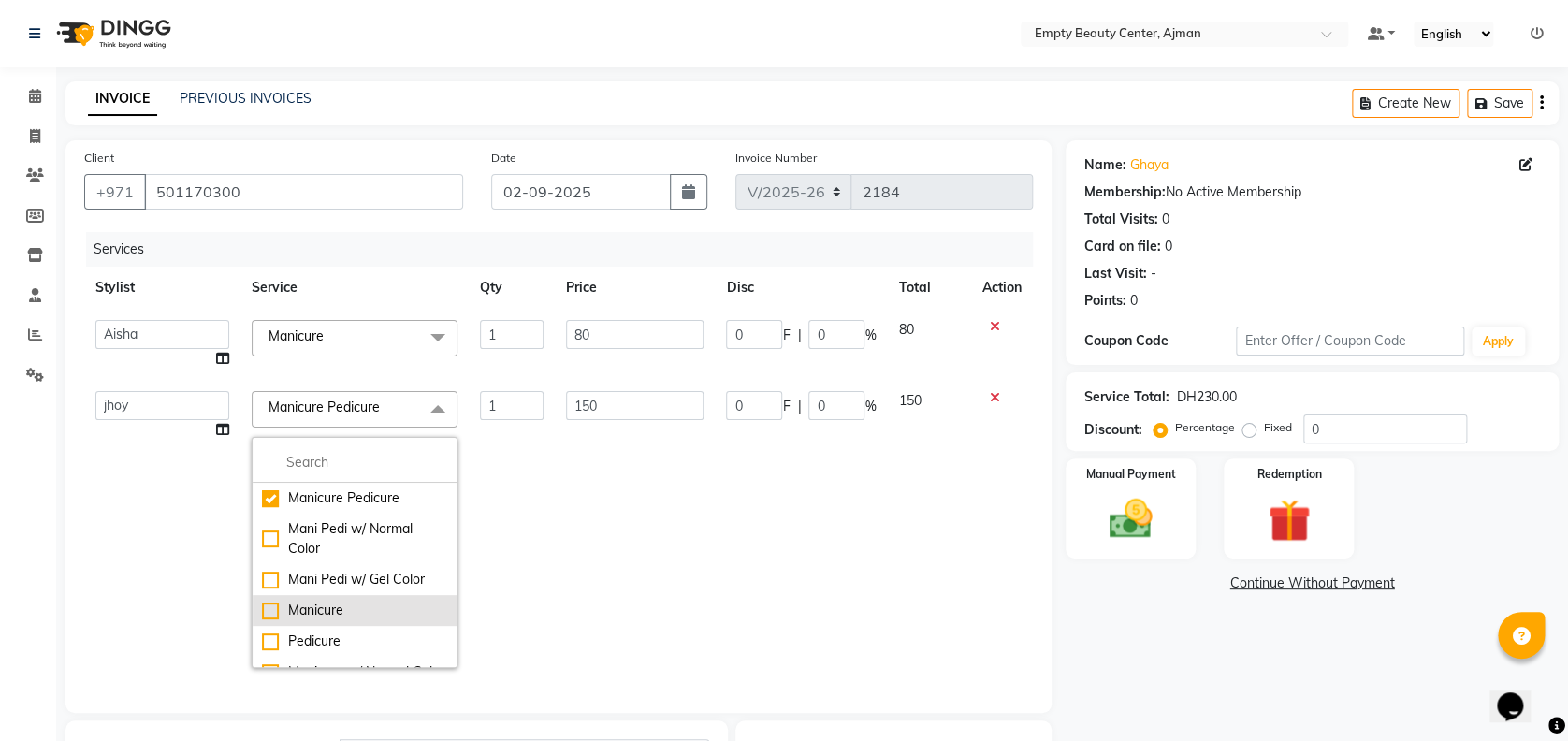
drag, startPoint x: 363, startPoint y: 408, endPoint x: 334, endPoint y: 608, distance: 202.1
click at [334, 608] on div "Manicure" at bounding box center [355, 611] width 186 height 20
checkbox input "false"
checkbox input "true"
type input "80"
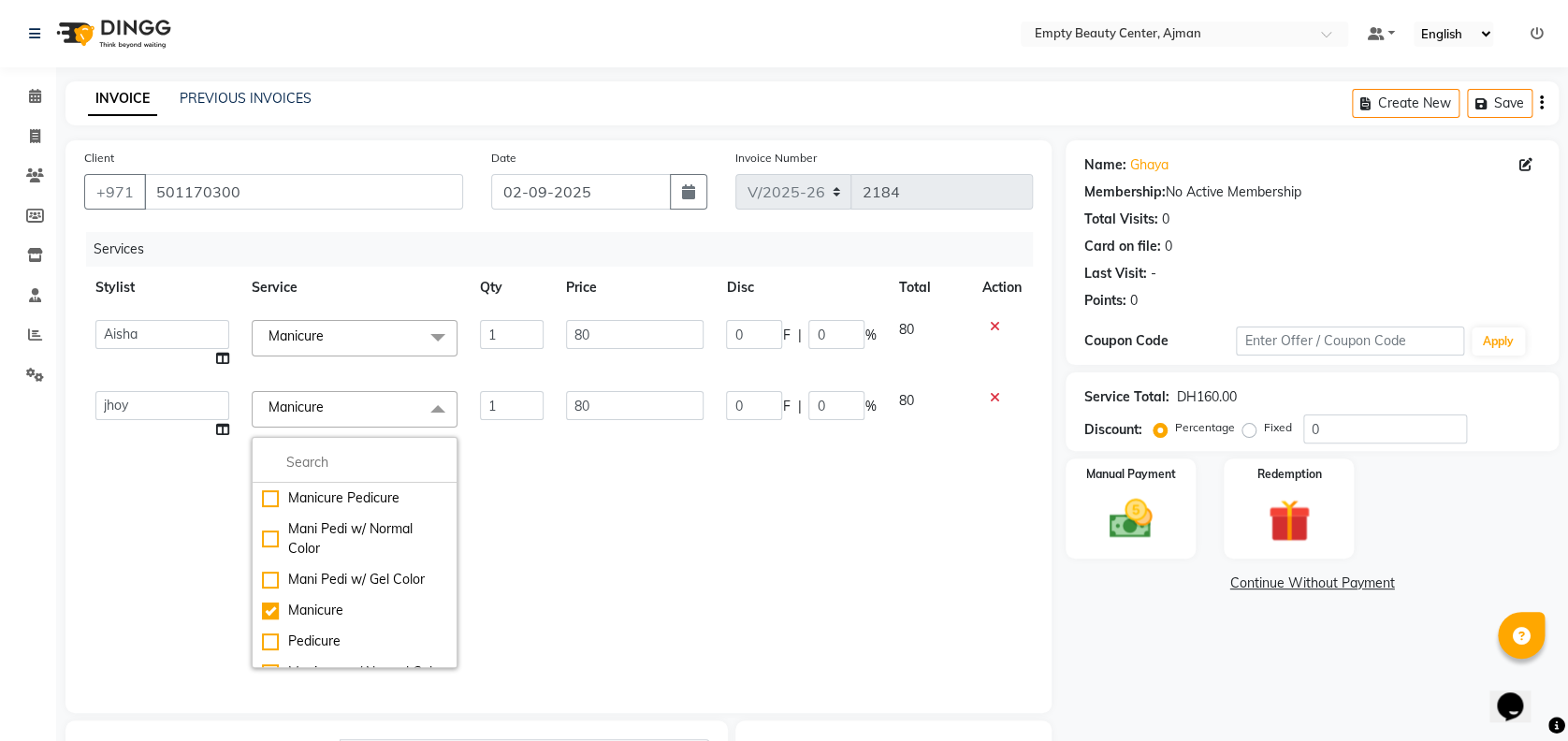
click at [1062, 626] on div "Client [PHONE_NUMBER] Date [DATE] Invoice Number V/2025 V/[PHONE_NUMBER] Servic…" at bounding box center [559, 569] width 1015 height 856
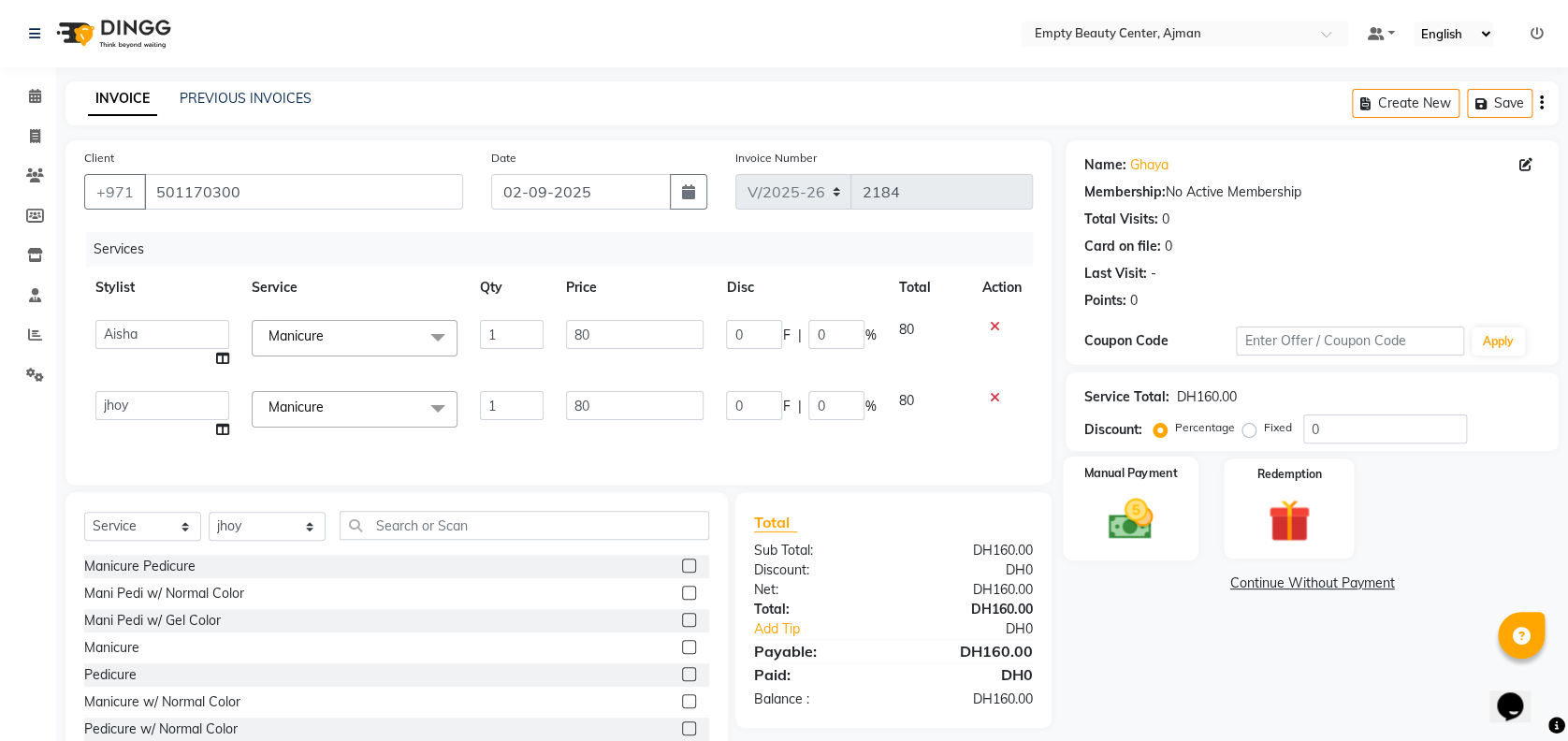
click at [1118, 541] on img at bounding box center [1131, 518] width 72 height 52
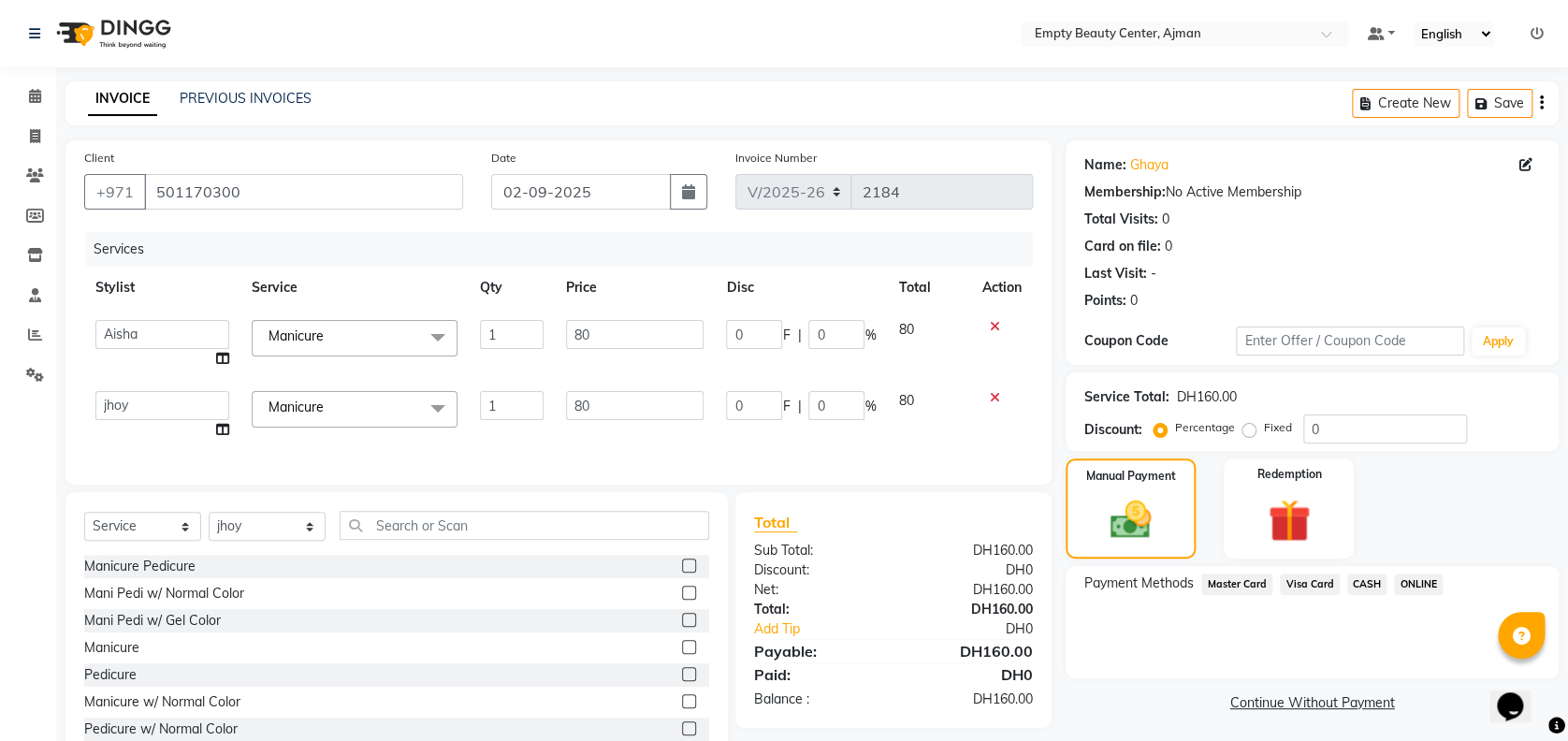
click at [1318, 588] on span "Visa Card" at bounding box center [1310, 585] width 60 height 22
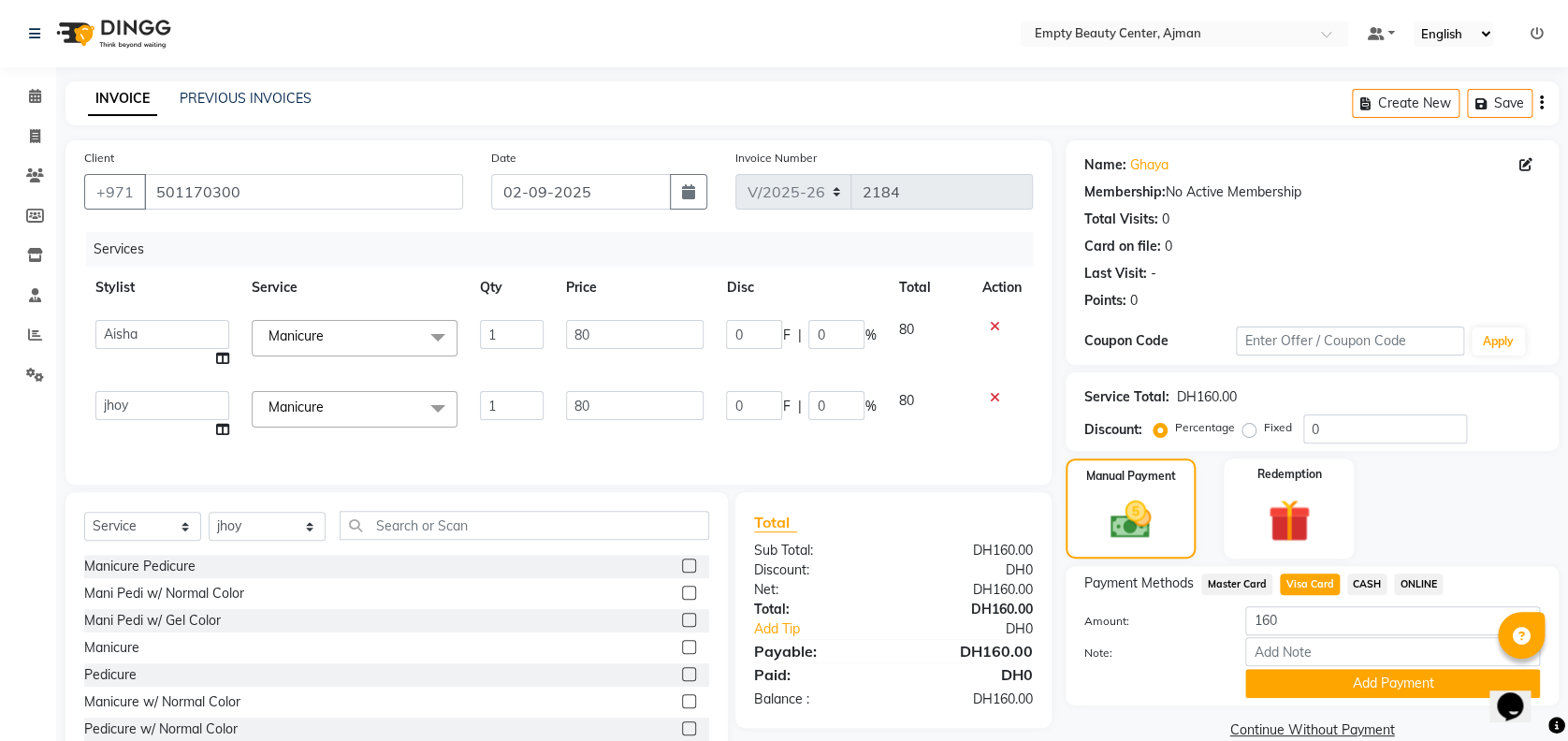
scroll to position [74, 0]
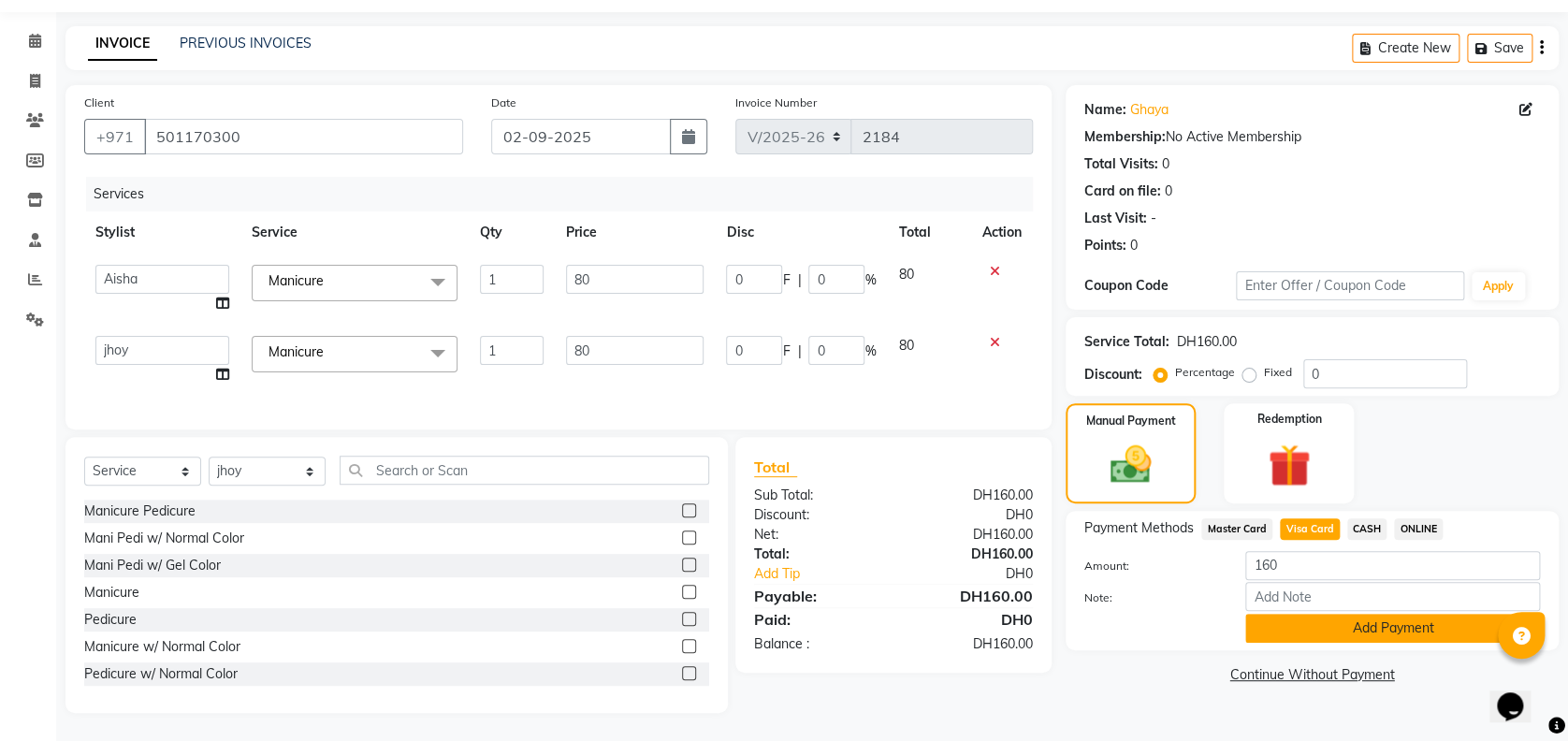
click at [1329, 619] on button "Add Payment" at bounding box center [1393, 629] width 295 height 29
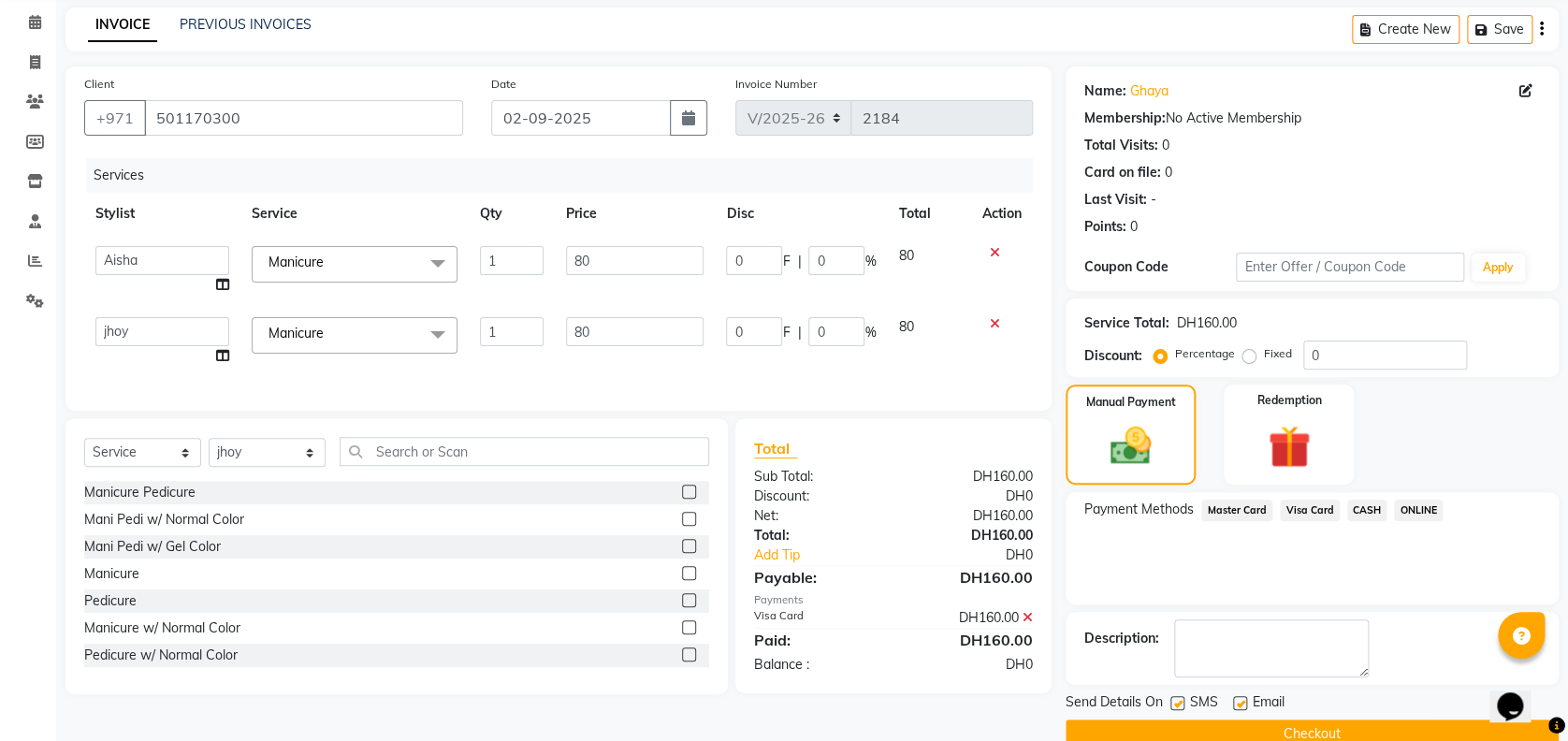
scroll to position [109, 0]
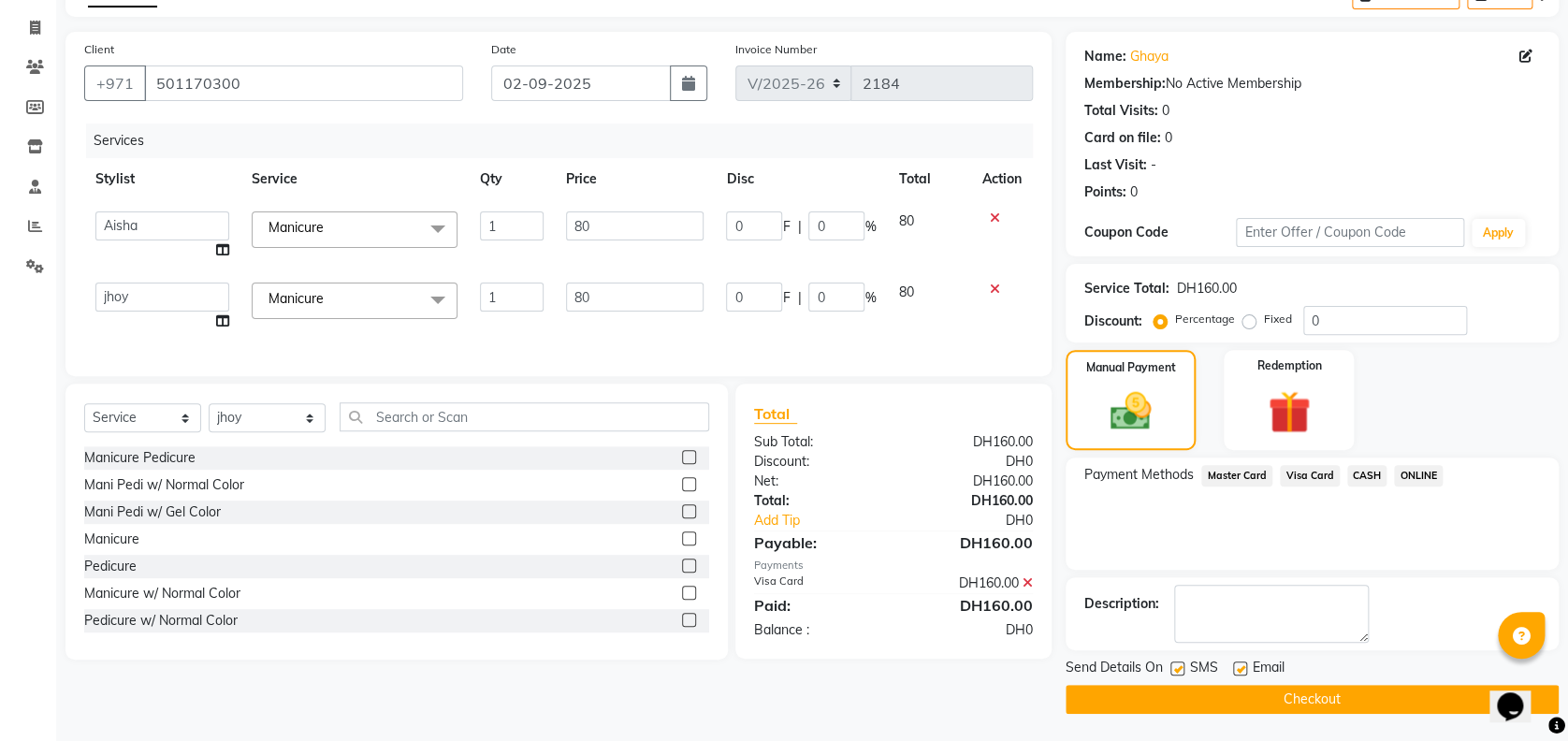
click at [1337, 698] on button "Checkout" at bounding box center [1312, 700] width 493 height 29
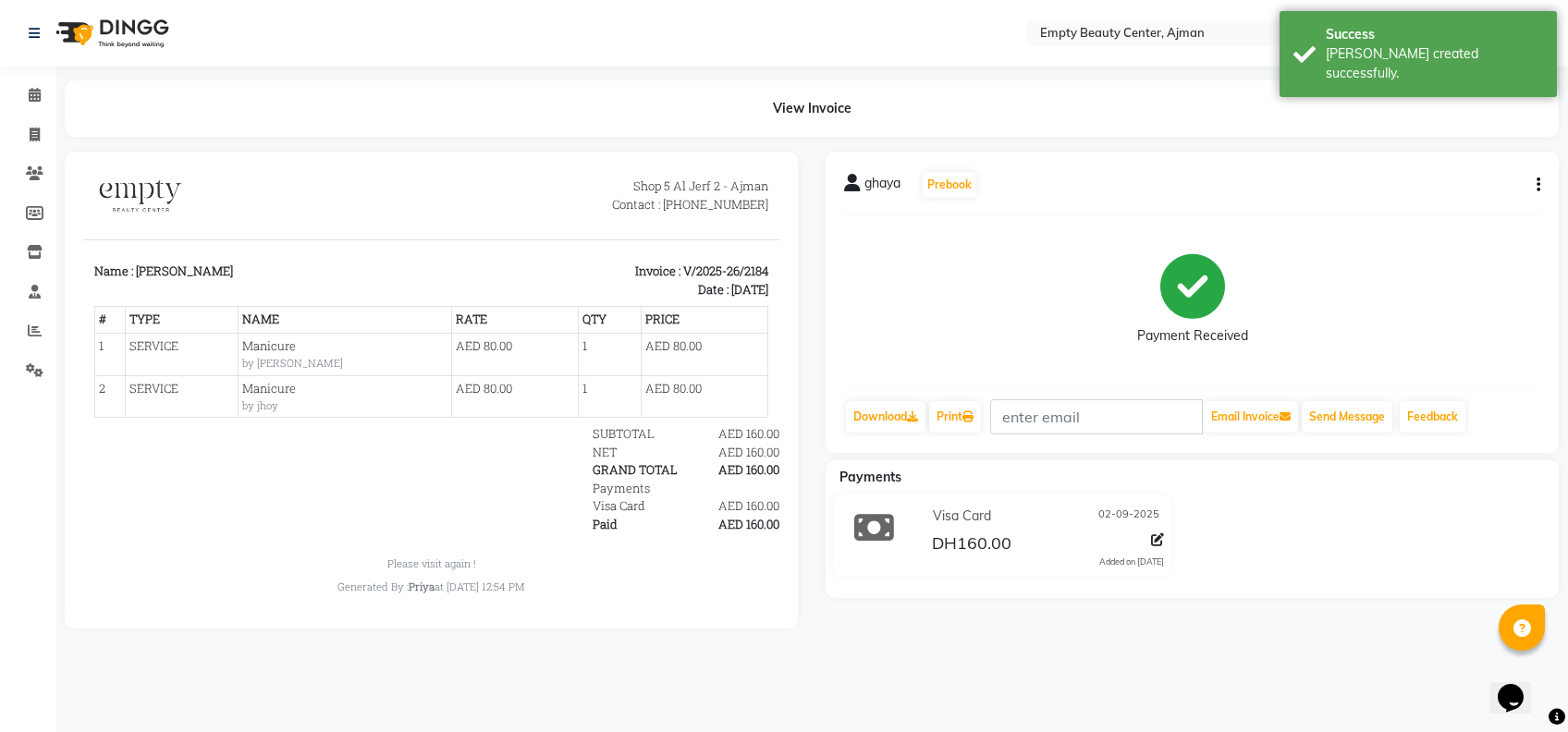
click at [28, 118] on li "Invoice" at bounding box center [27, 135] width 55 height 40
click at [23, 98] on span at bounding box center [35, 96] width 33 height 21
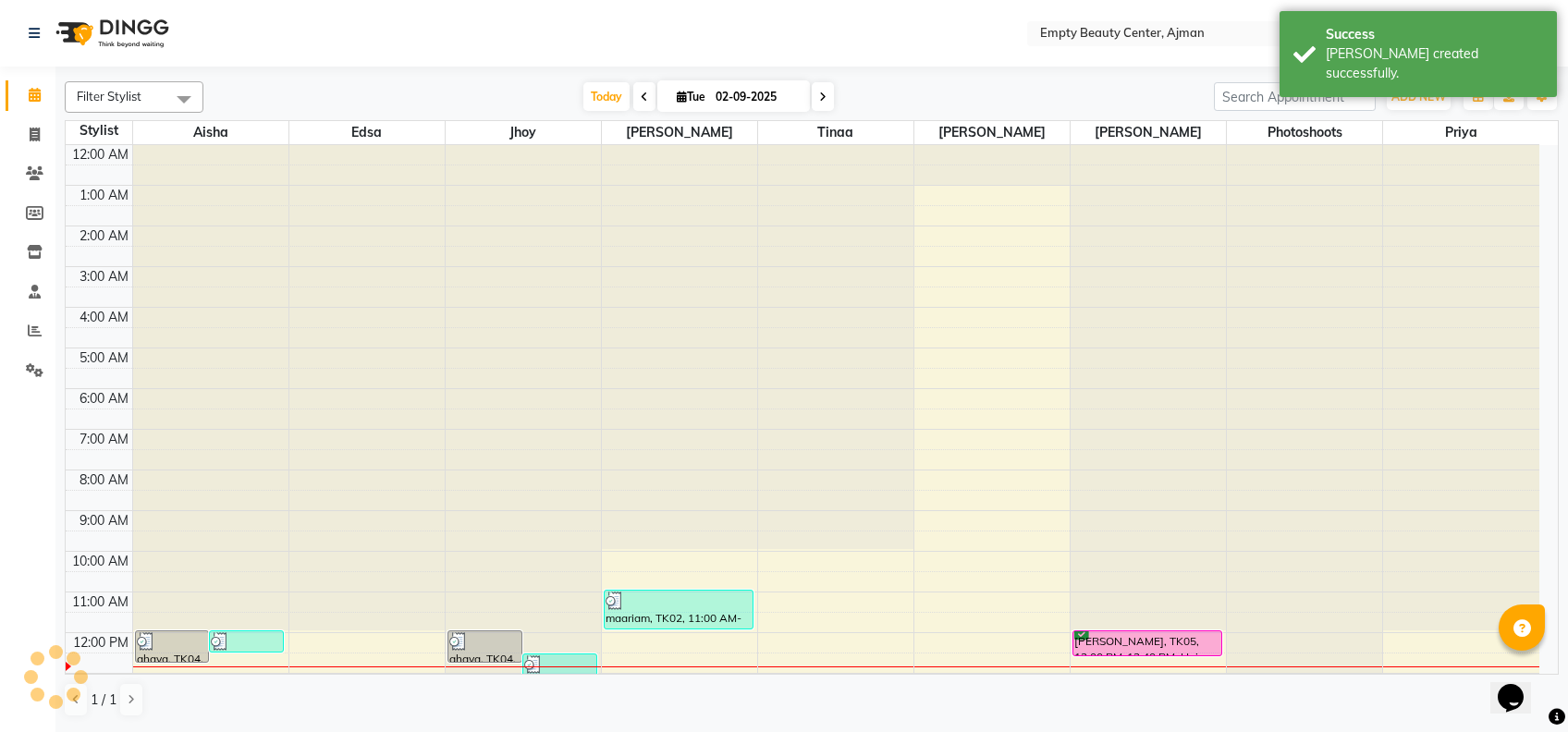
scroll to position [244, 0]
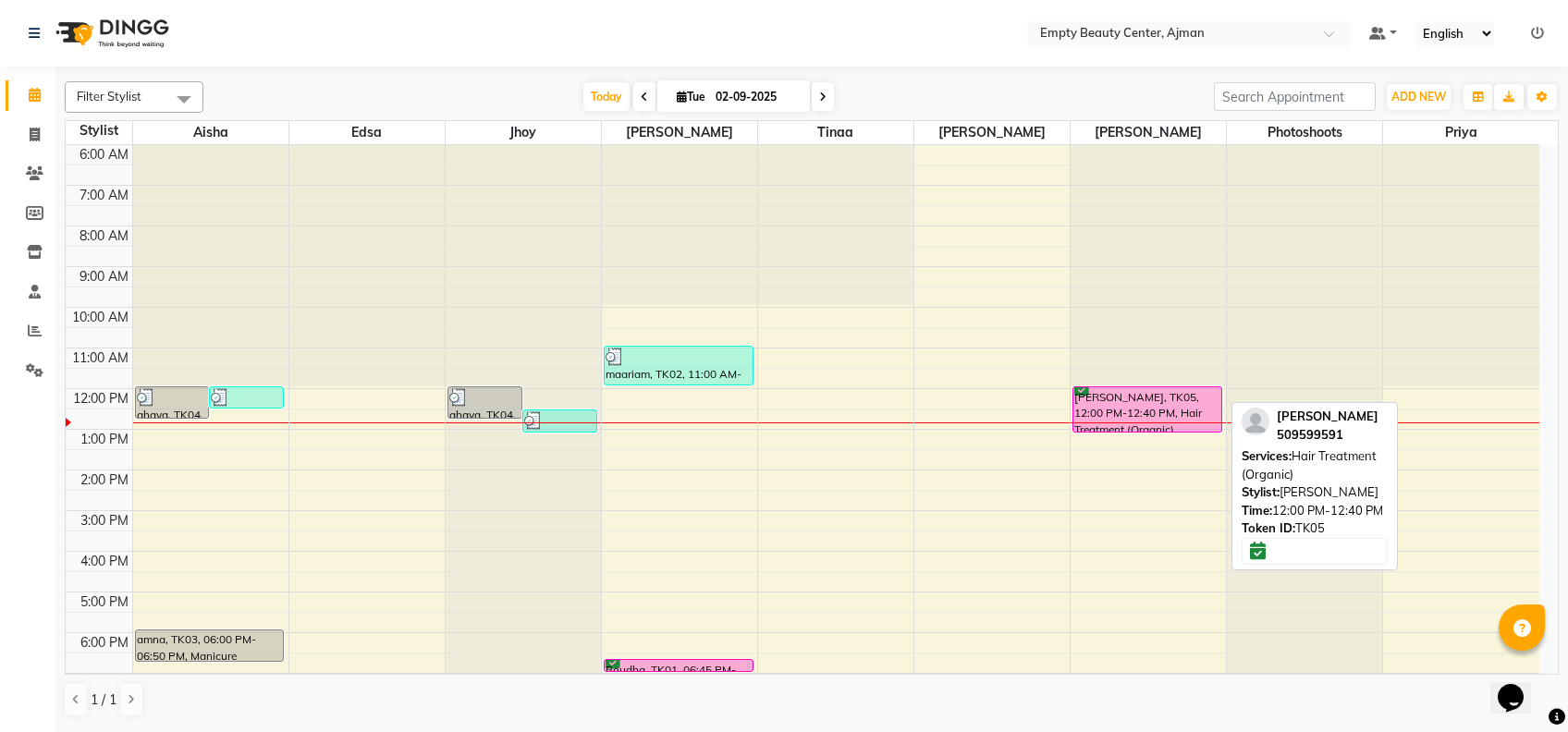
drag, startPoint x: 1133, startPoint y: 408, endPoint x: 1134, endPoint y: 432, distance: 24.0
click at [1134, 432] on div "[PERSON_NAME], TK05, 12:00 PM-12:40 PM, Hair Treatment (Organic) [PERSON_NAME],…" at bounding box center [1148, 389] width 156 height 975
